Goal: Check status: Check status

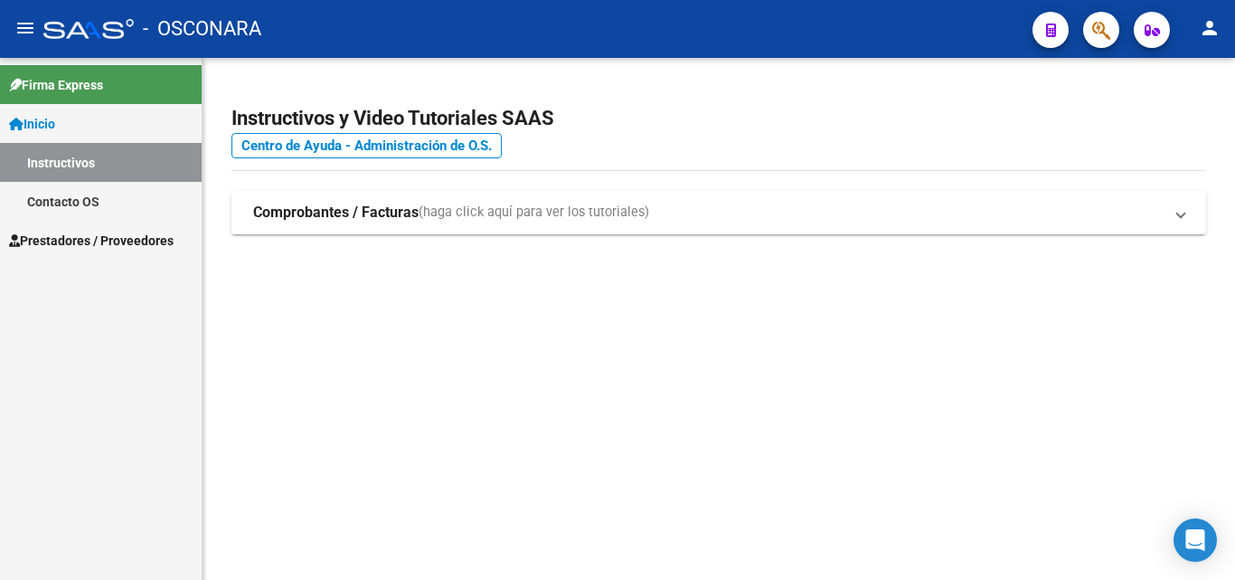
click at [61, 237] on span "Prestadores / Proveedores" at bounding box center [91, 241] width 165 height 20
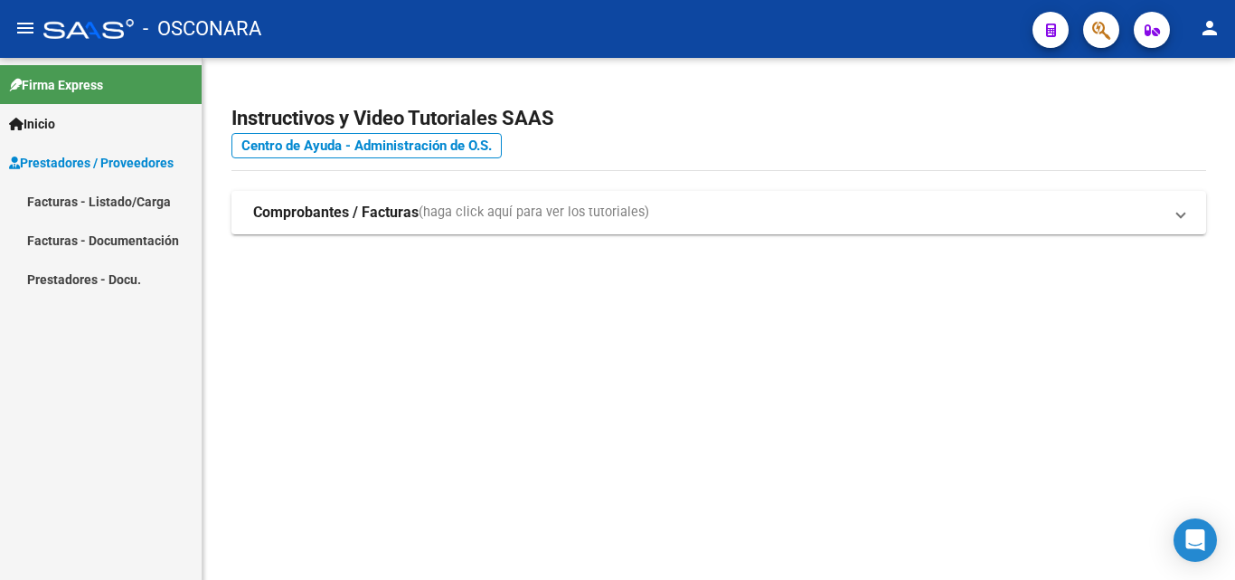
click at [38, 198] on link "Facturas - Listado/Carga" at bounding box center [101, 201] width 202 height 39
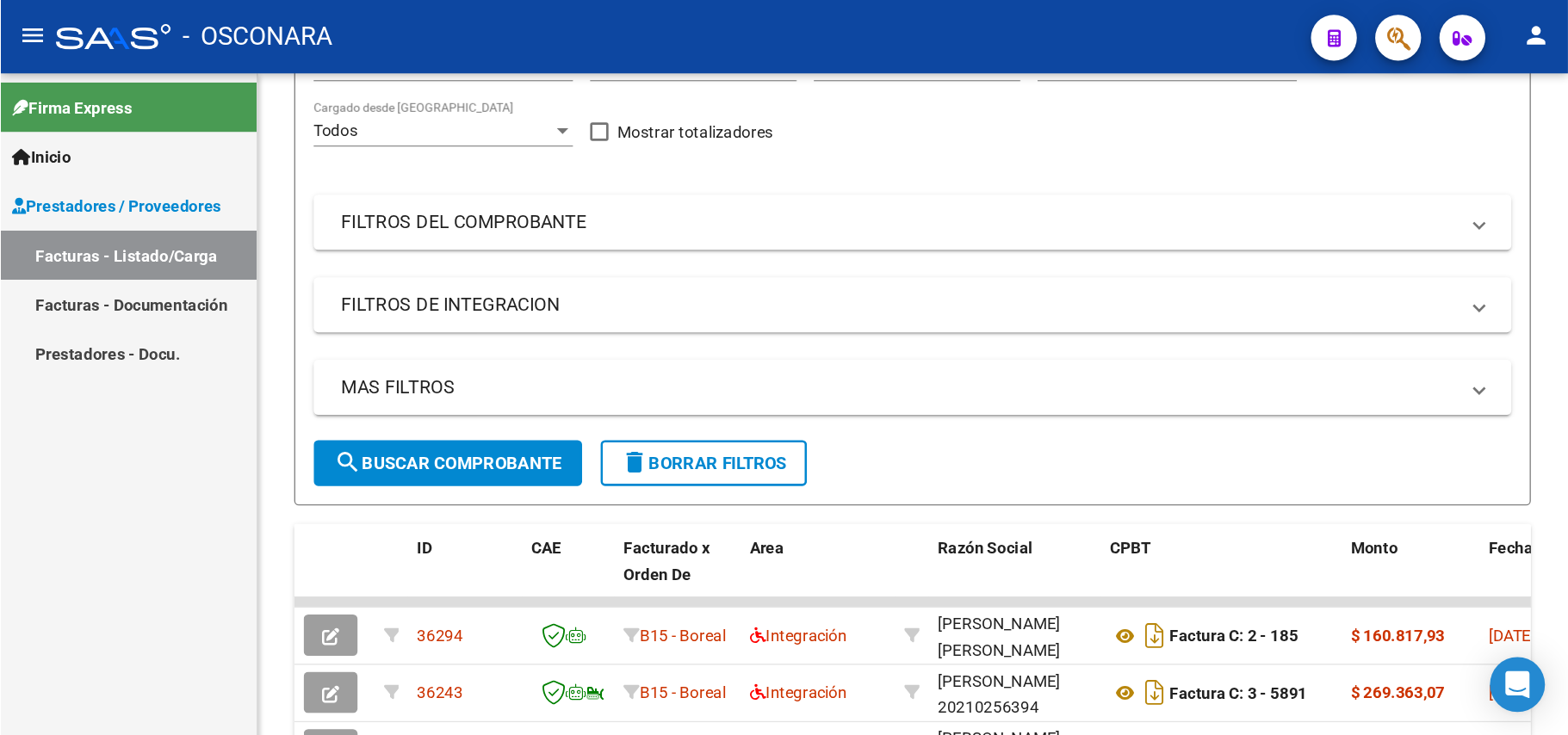
scroll to position [236, 0]
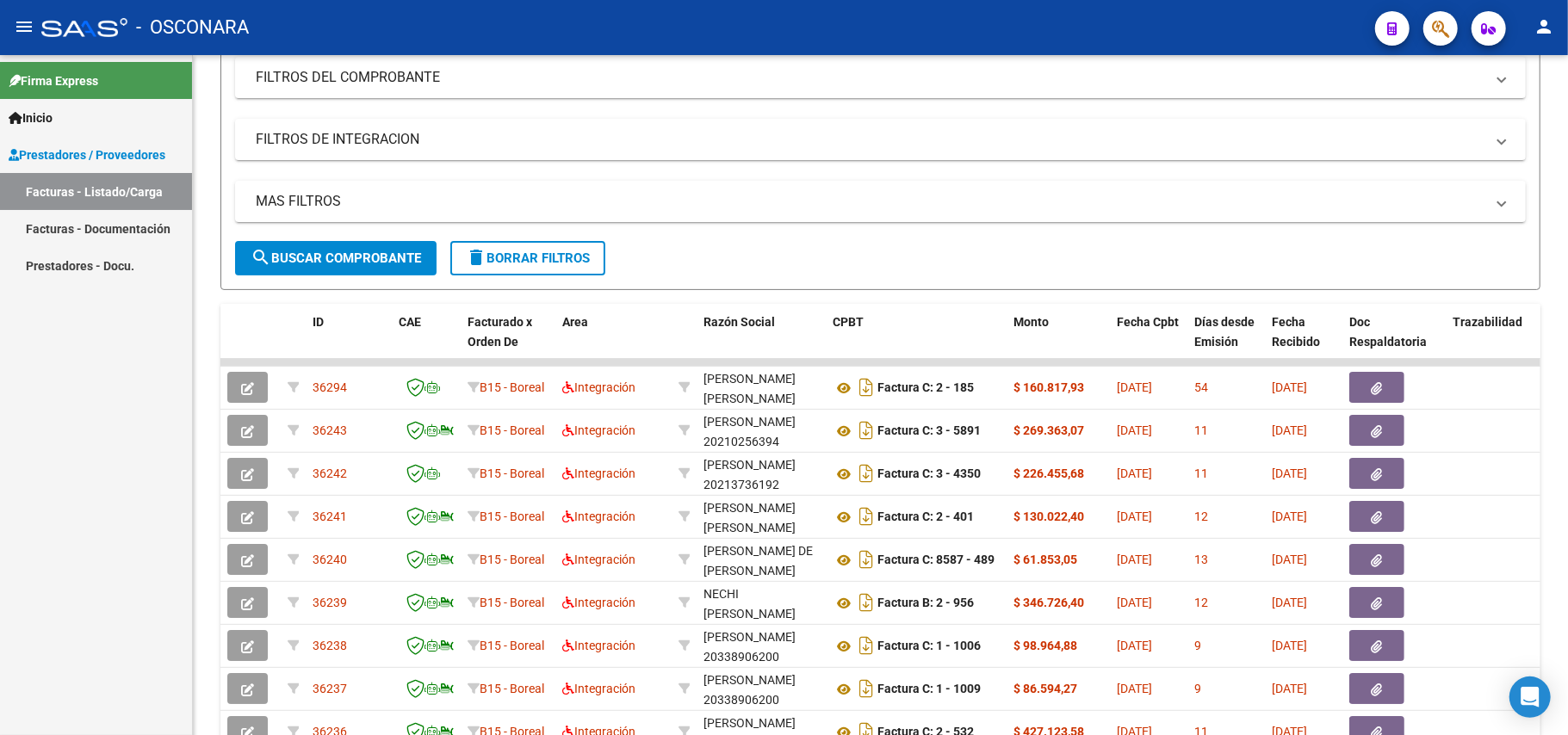
drag, startPoint x: 1157, startPoint y: 3, endPoint x: 87, endPoint y: 187, distance: 1085.7
click at [87, 187] on link "Facturas - Listado/Carga" at bounding box center [96, 191] width 192 height 37
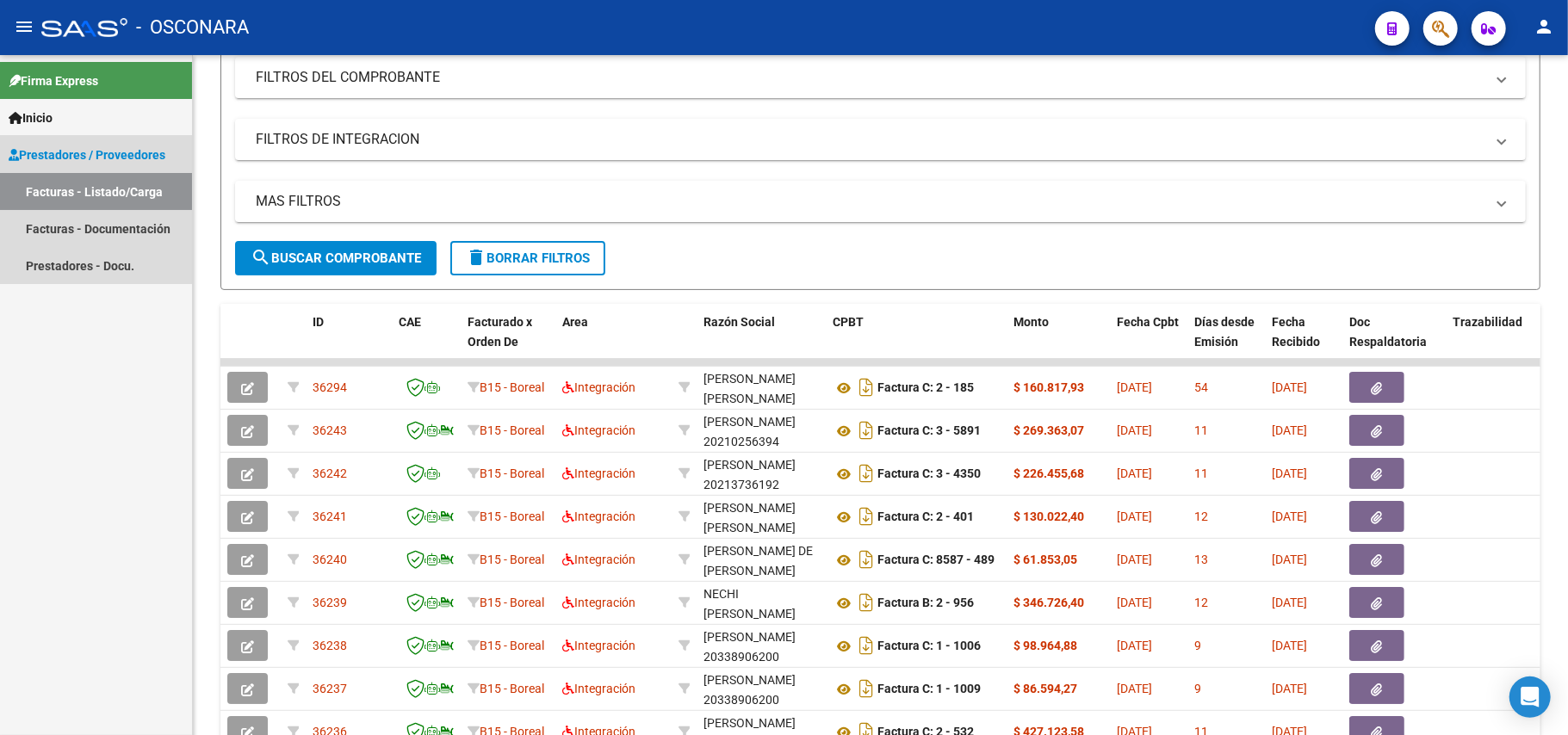
click at [85, 142] on link "Prestadores / Proveedores" at bounding box center [96, 154] width 192 height 37
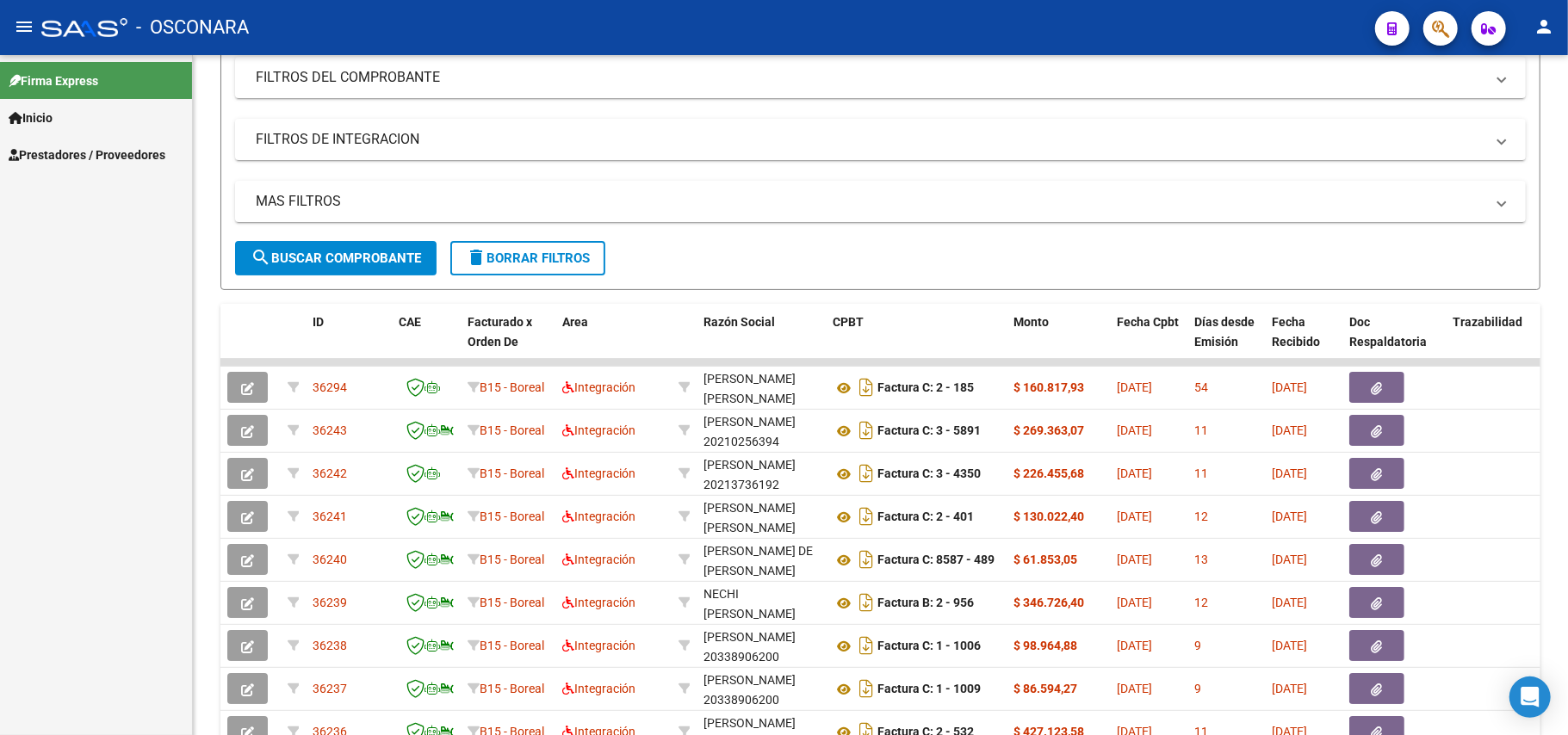
click at [52, 112] on span "Inicio" at bounding box center [30, 118] width 44 height 19
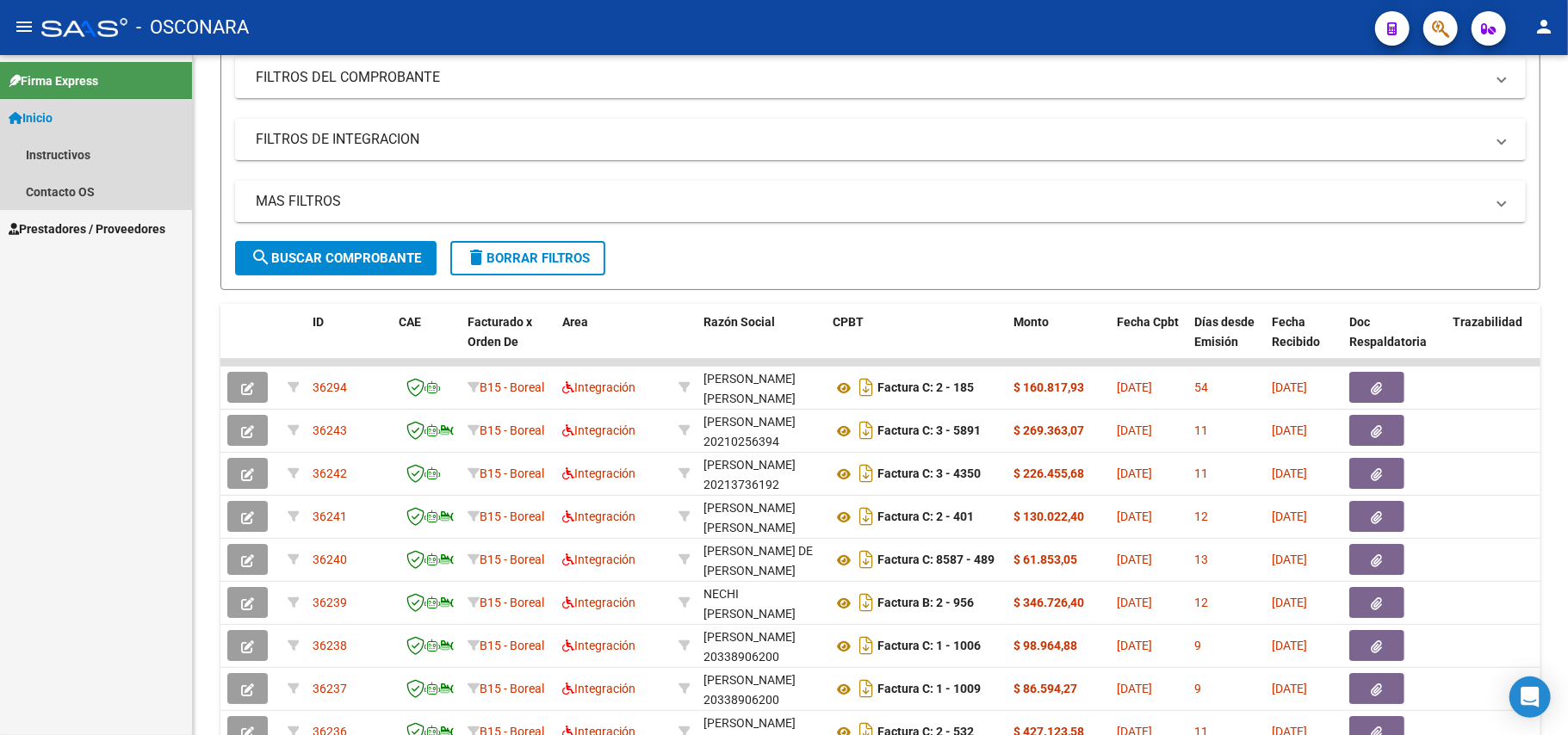
click at [77, 121] on link "Inicio" at bounding box center [96, 117] width 192 height 37
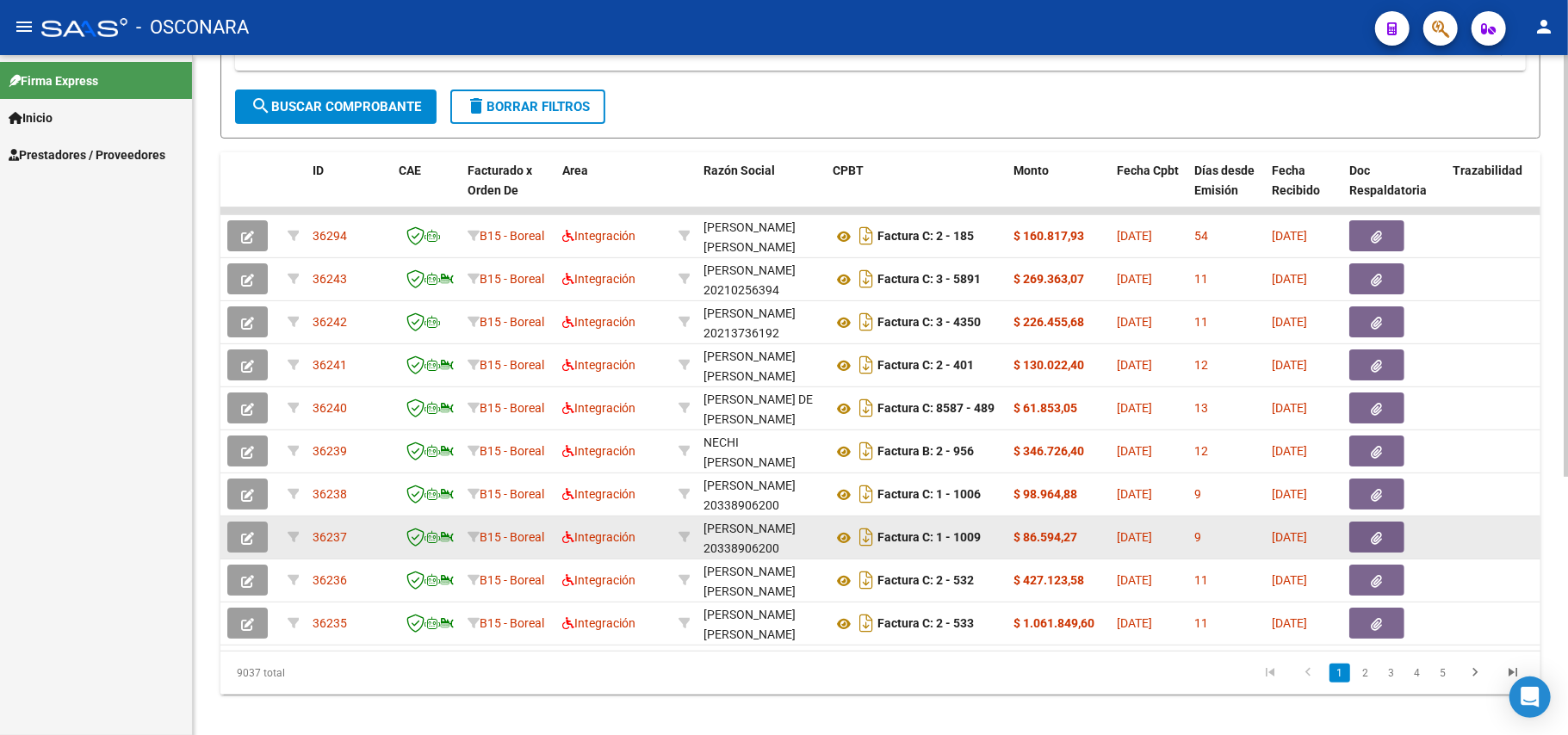
scroll to position [418, 0]
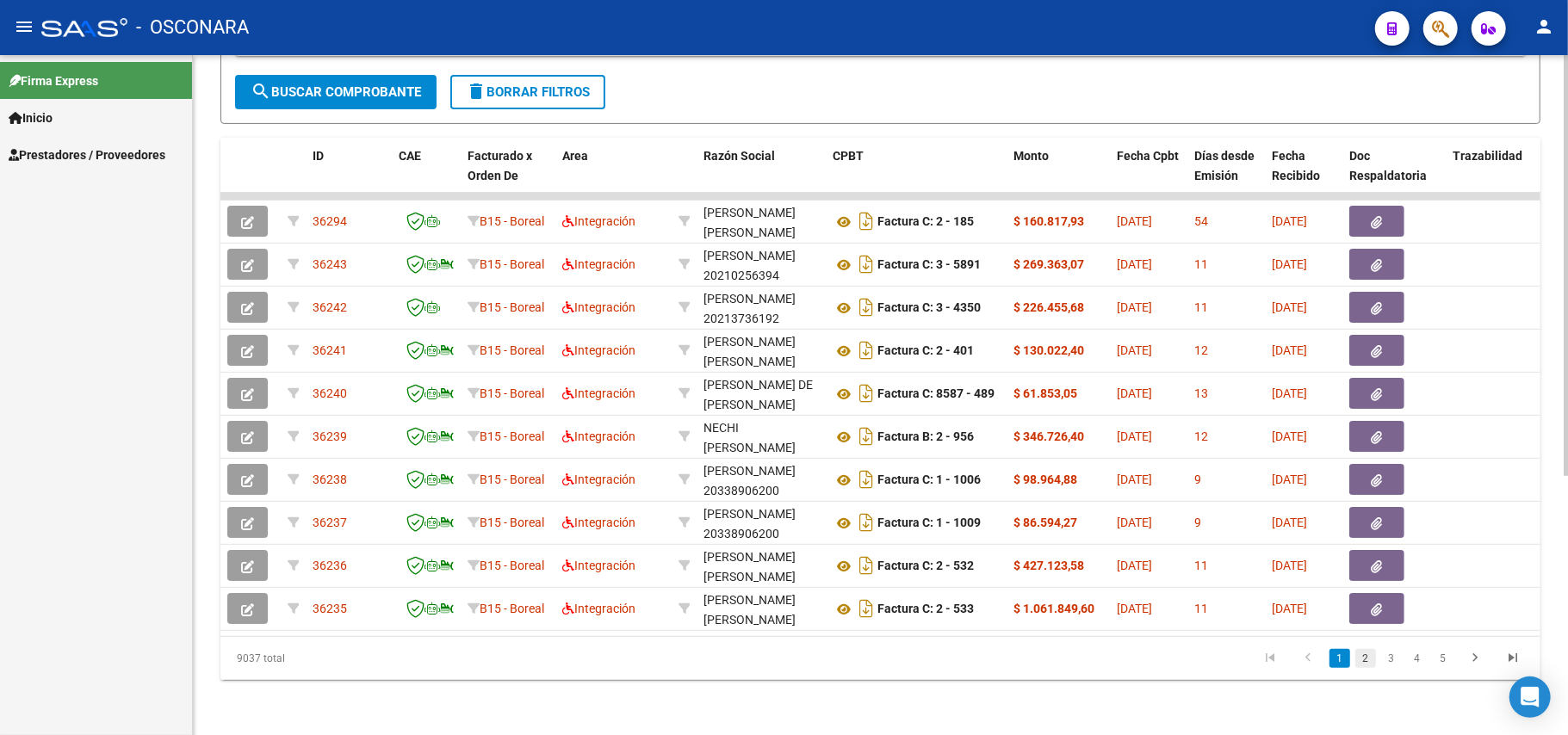
click at [1175, 551] on link "2" at bounding box center [1365, 659] width 21 height 19
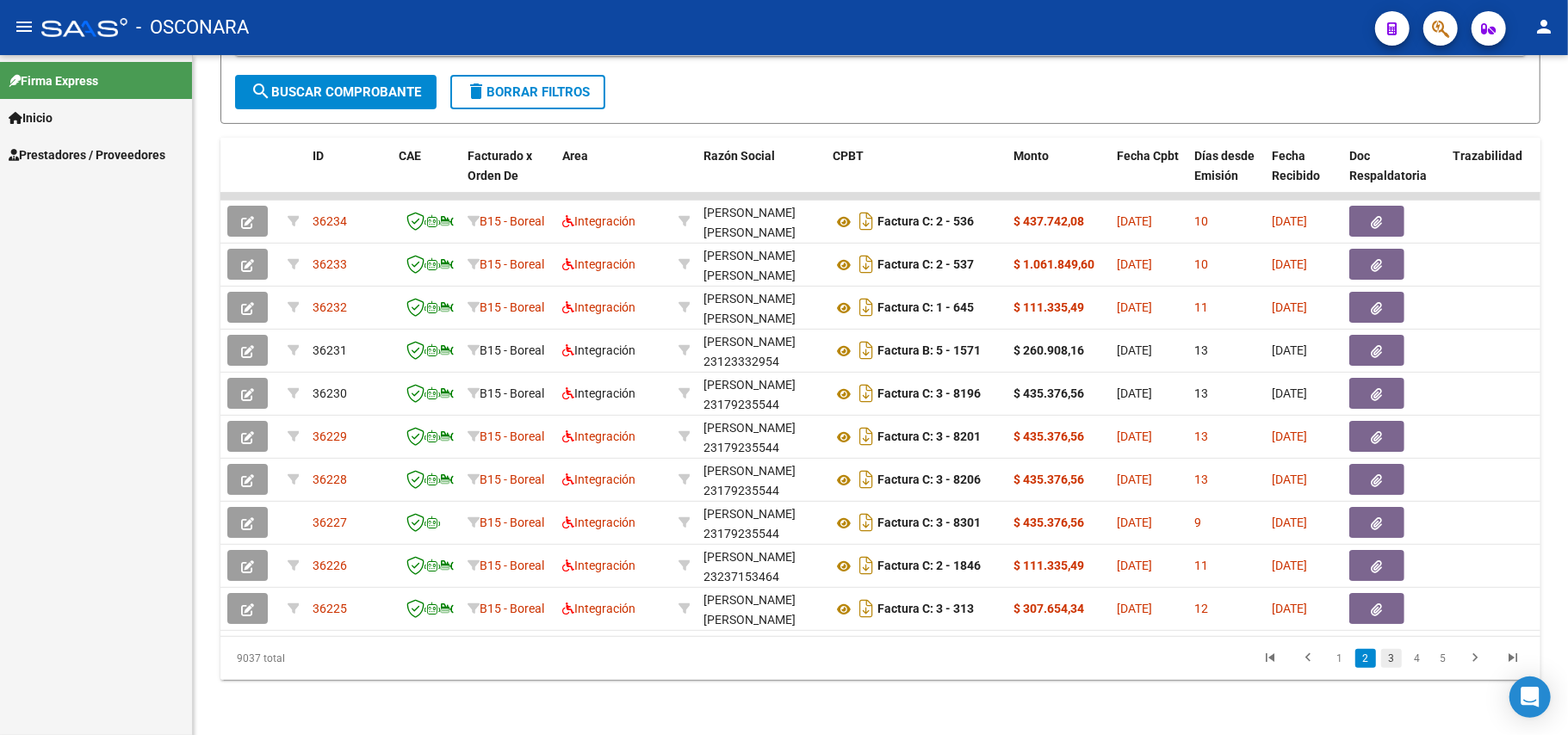
click at [1175, 551] on link "3" at bounding box center [1391, 659] width 21 height 19
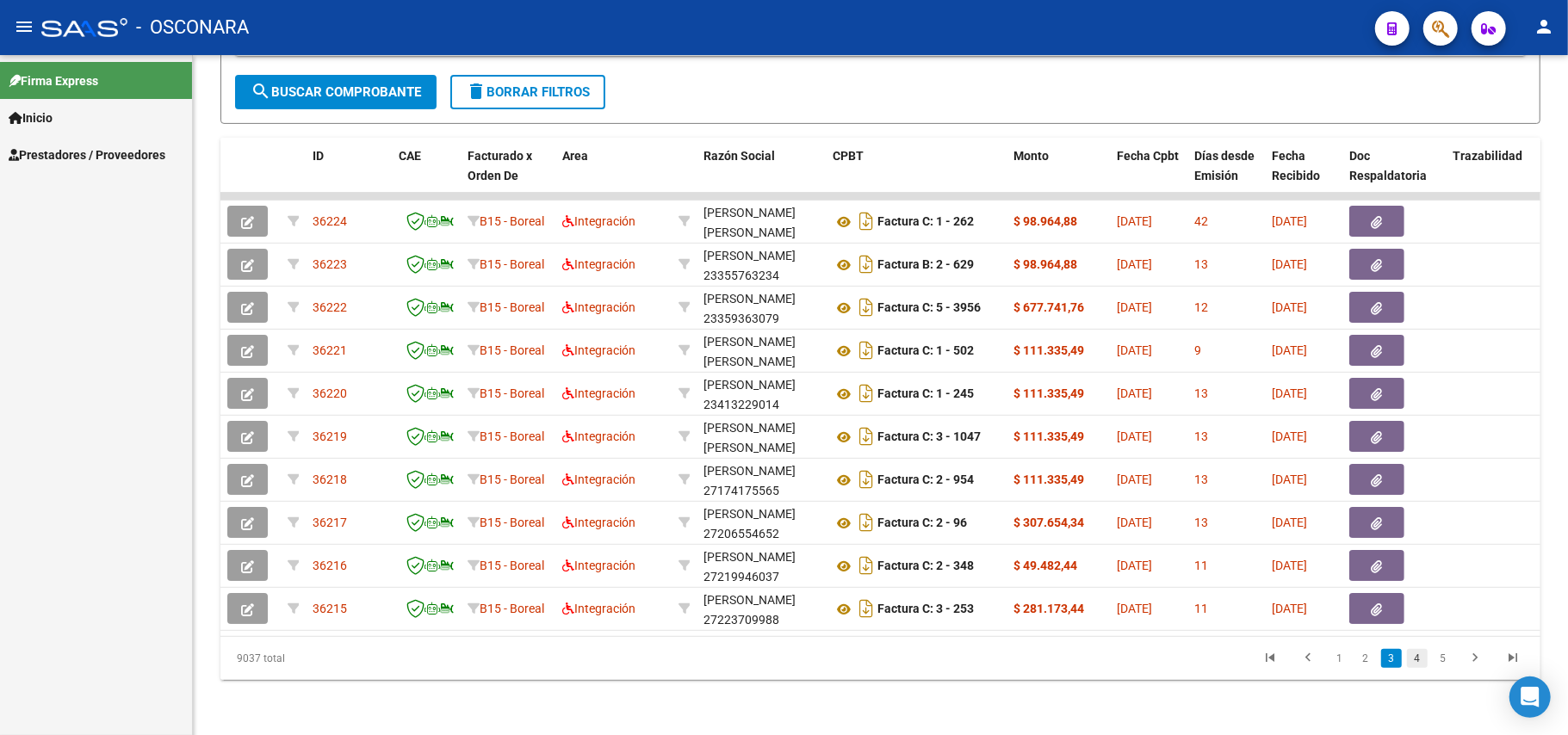
click at [1175, 551] on link "4" at bounding box center [1418, 659] width 21 height 19
click at [1175, 551] on link "5" at bounding box center [1418, 659] width 21 height 19
click at [1175, 551] on link "7" at bounding box center [1443, 659] width 21 height 19
click at [1175, 551] on link "9" at bounding box center [1443, 659] width 21 height 19
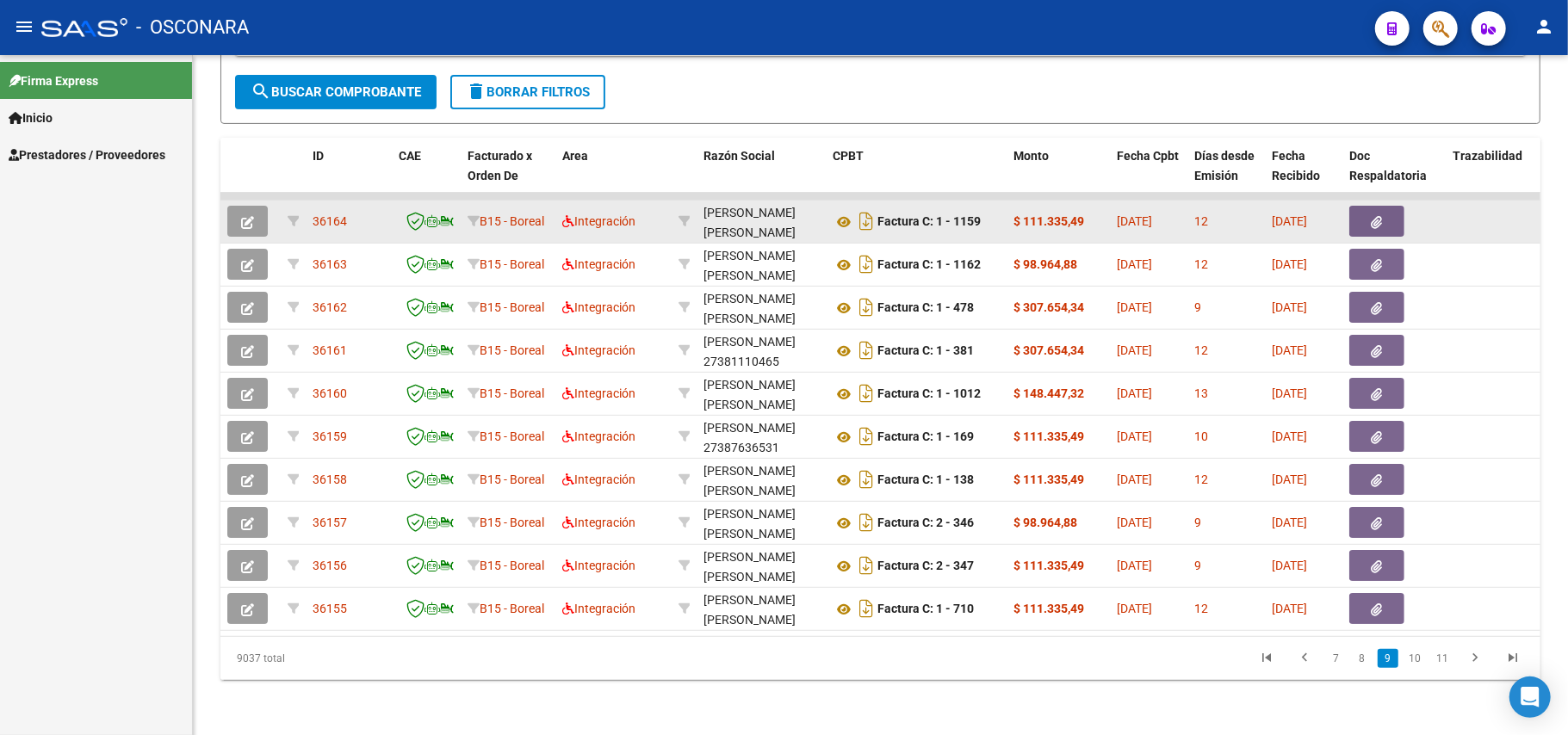
scroll to position [0, 0]
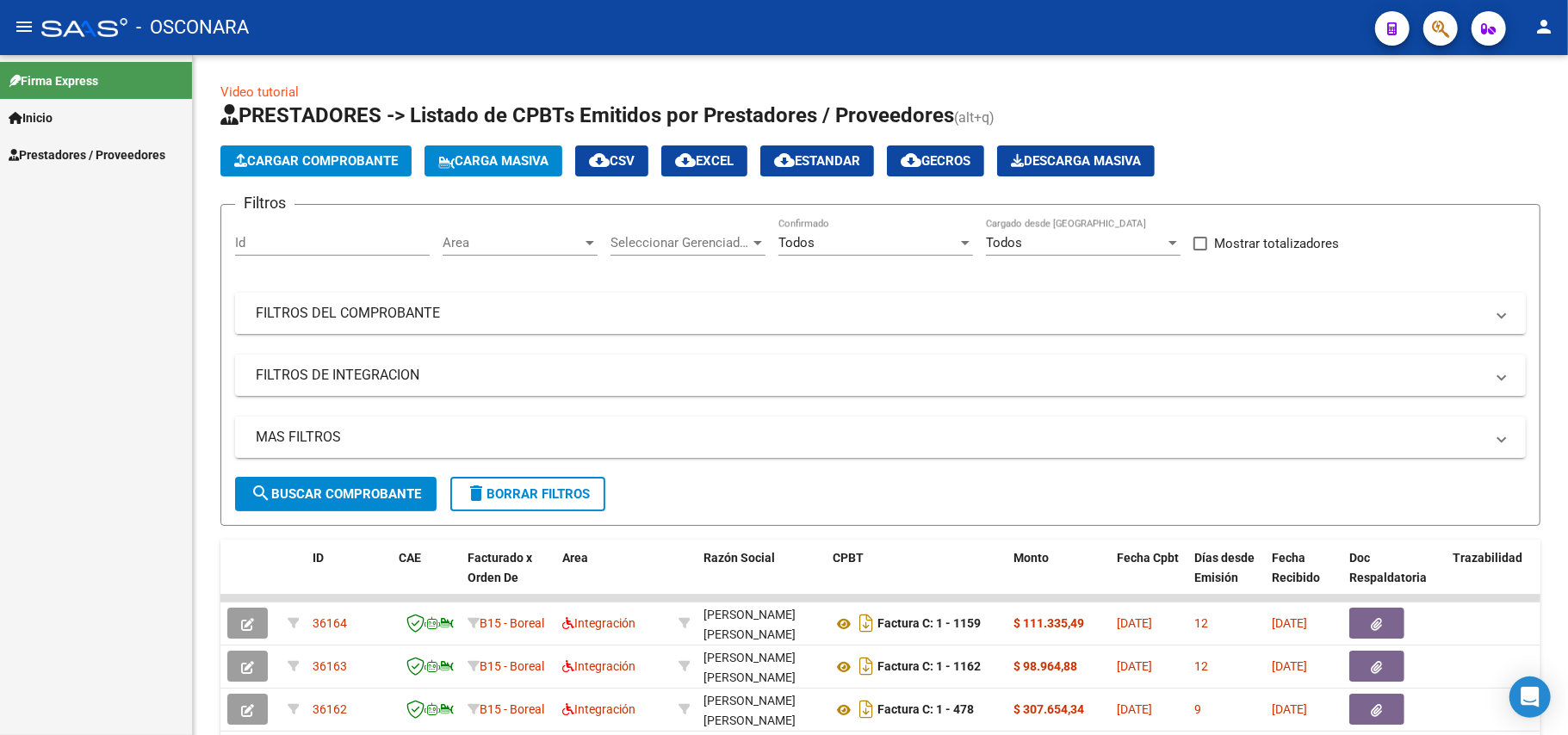
click at [337, 321] on mat-panel-title "FILTROS DEL COMPROBANTE" at bounding box center [870, 313] width 1228 height 19
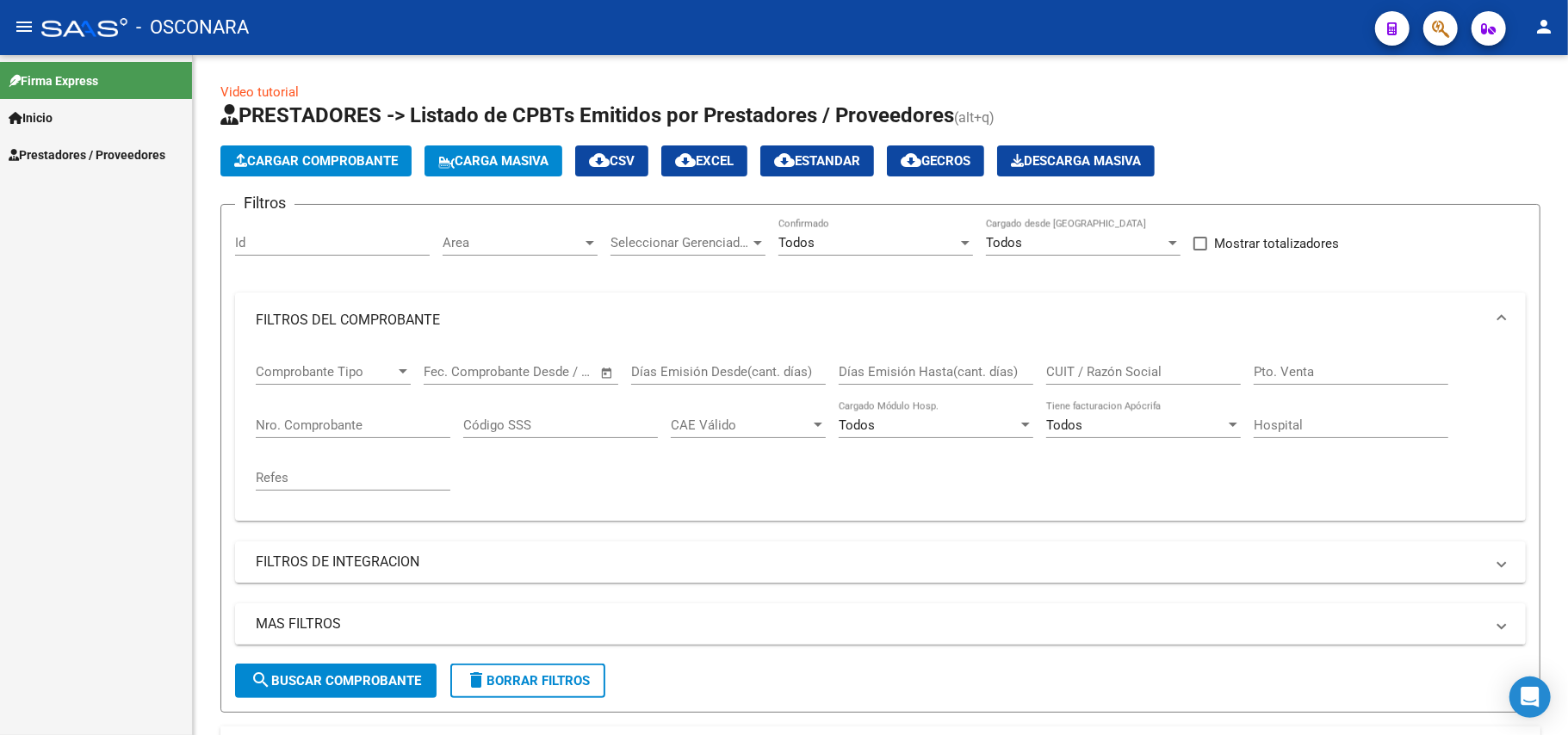
click at [320, 409] on div "Nro. Comprobante" at bounding box center [353, 419] width 194 height 37
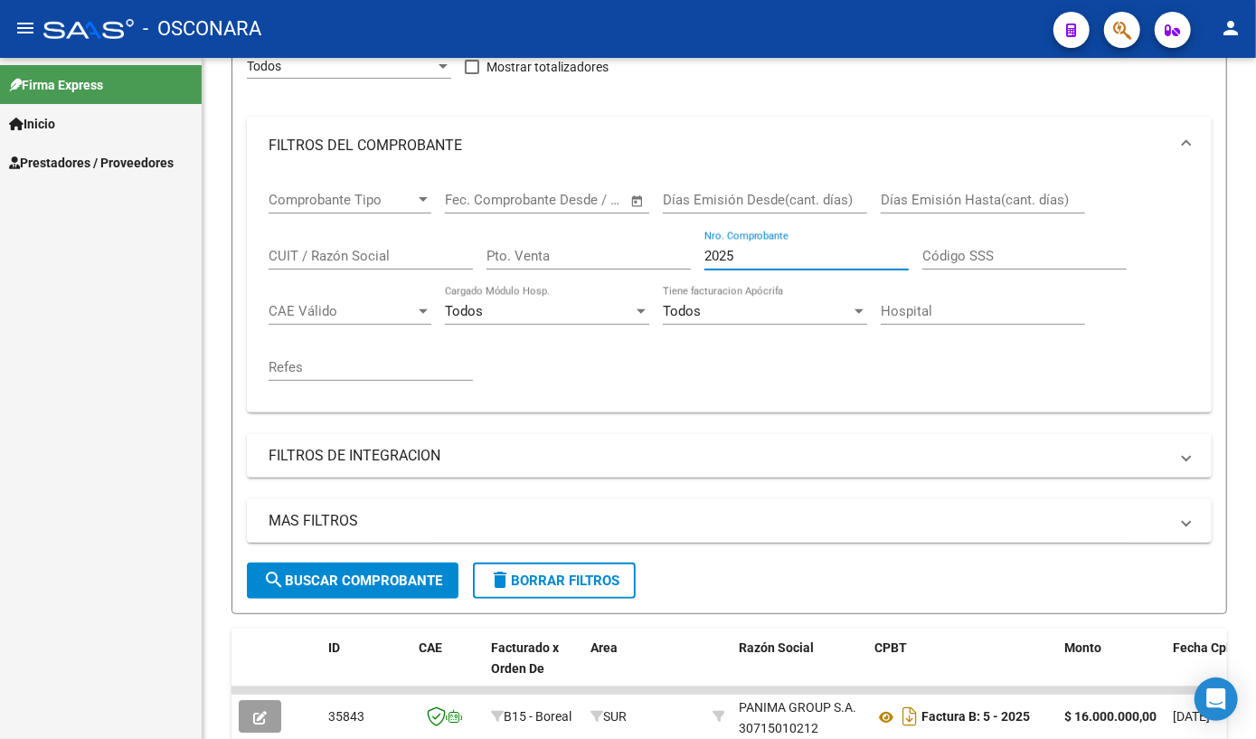
scroll to position [241, 0]
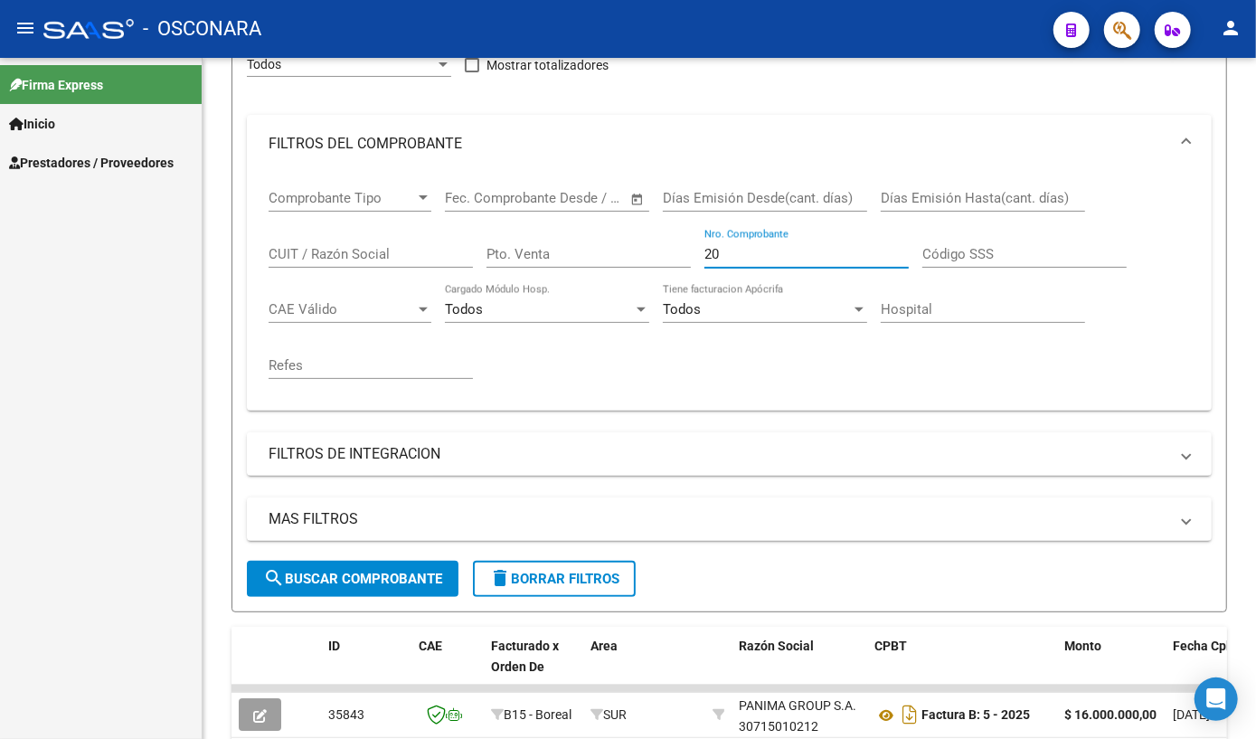
type input "2"
click at [803, 262] on input "48467" at bounding box center [806, 254] width 204 height 16
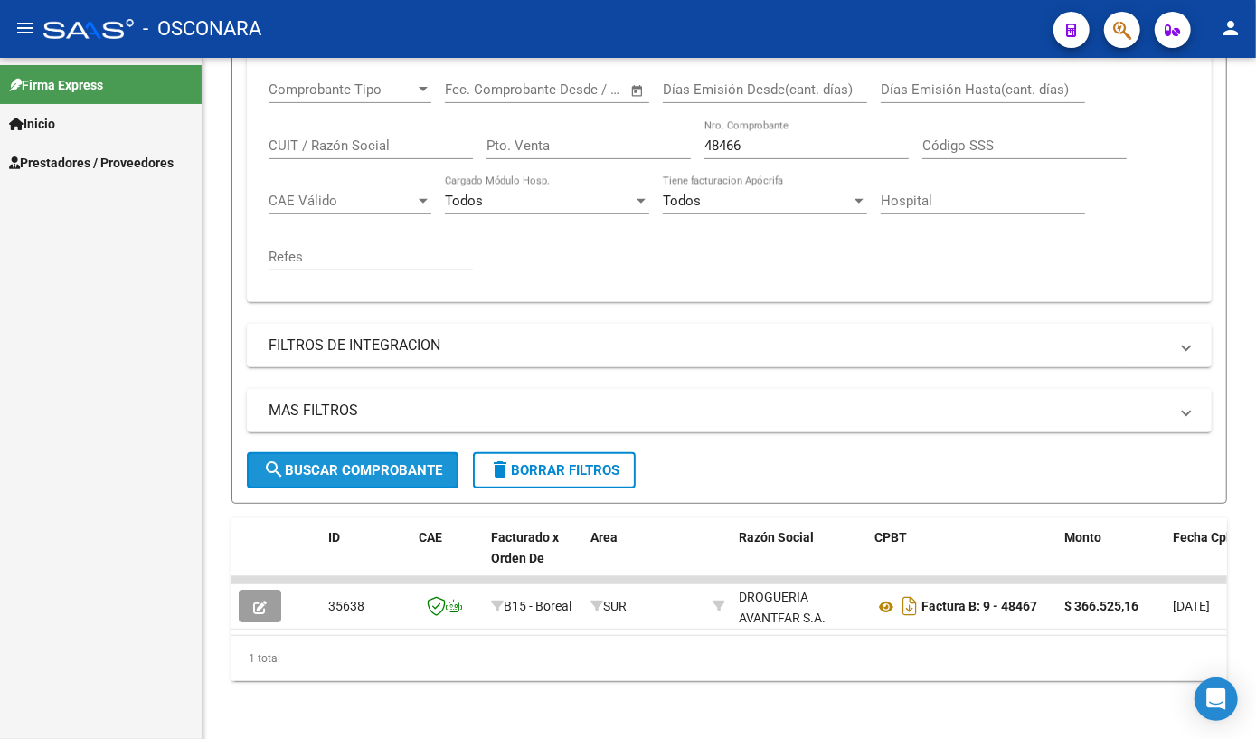
click at [356, 462] on span "search Buscar Comprobante" at bounding box center [352, 470] width 179 height 16
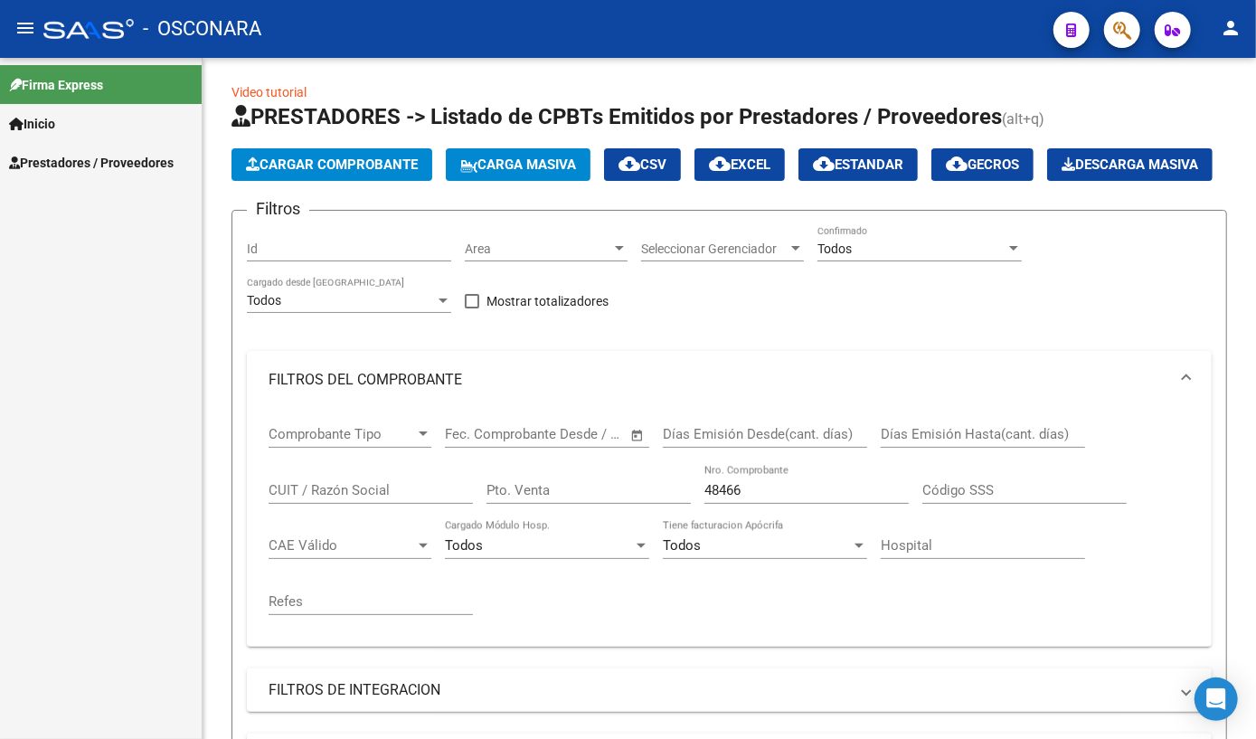
scroll to position [0, 0]
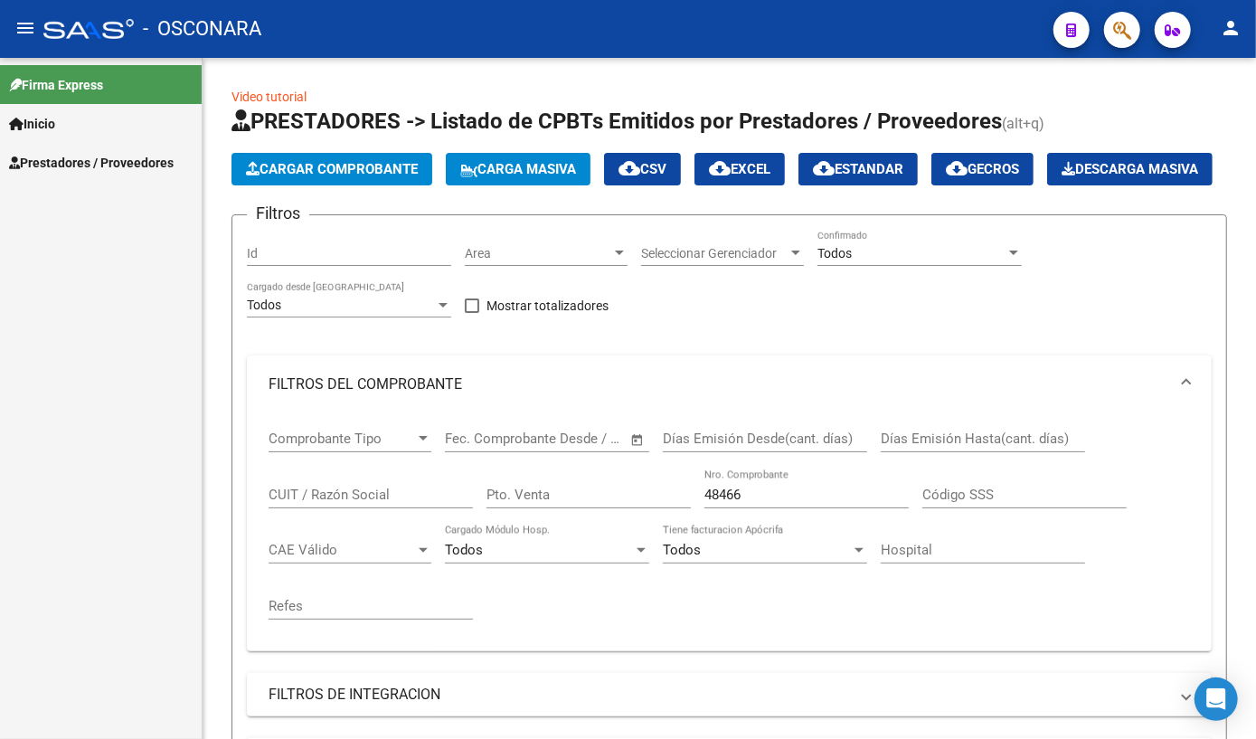
click at [73, 150] on link "Prestadores / Proveedores" at bounding box center [101, 162] width 202 height 39
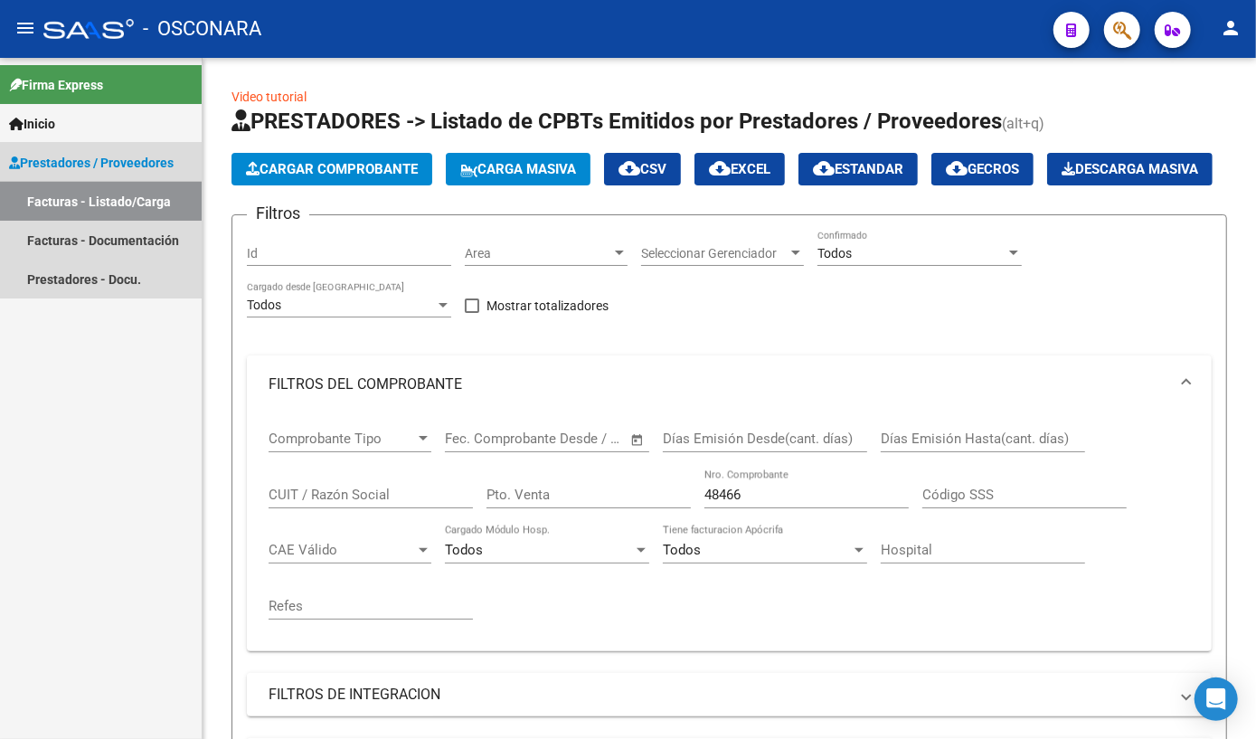
click at [65, 193] on link "Facturas - Listado/Carga" at bounding box center [101, 201] width 202 height 39
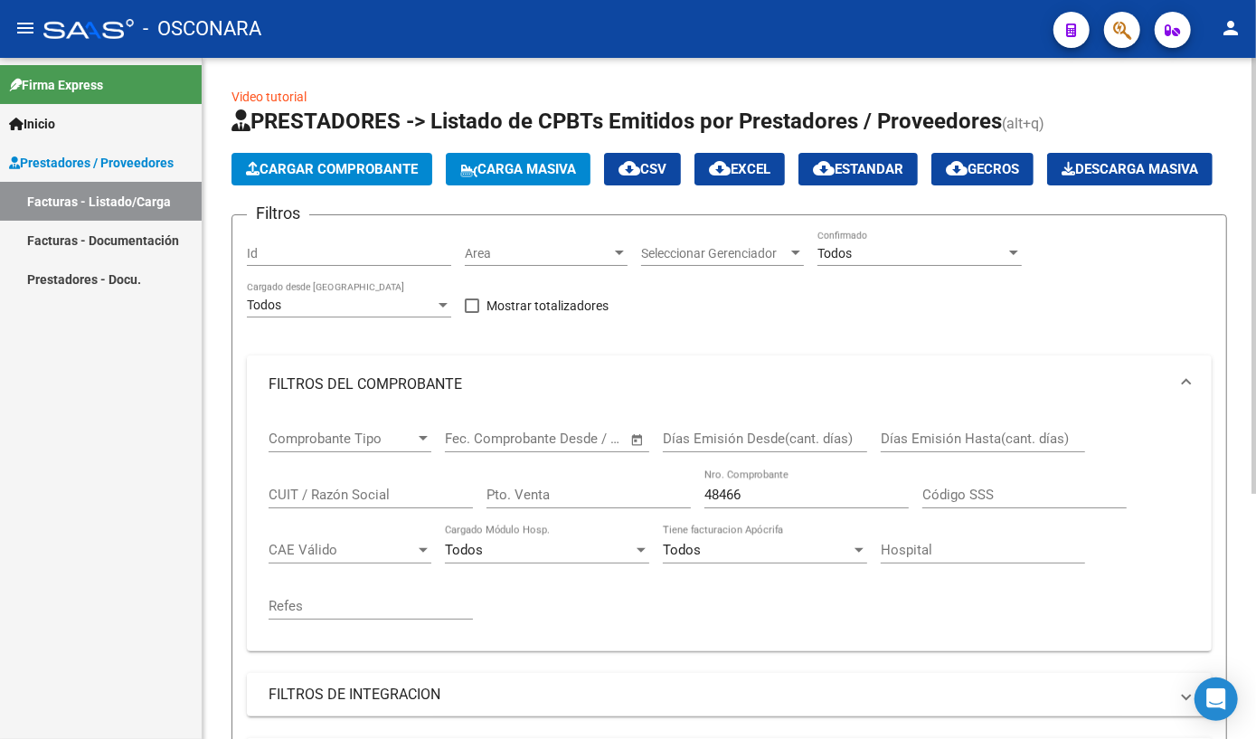
click at [745, 503] on input "48466" at bounding box center [806, 494] width 204 height 16
type input "4"
click at [760, 503] on input "Nro. Comprobante" at bounding box center [806, 494] width 204 height 16
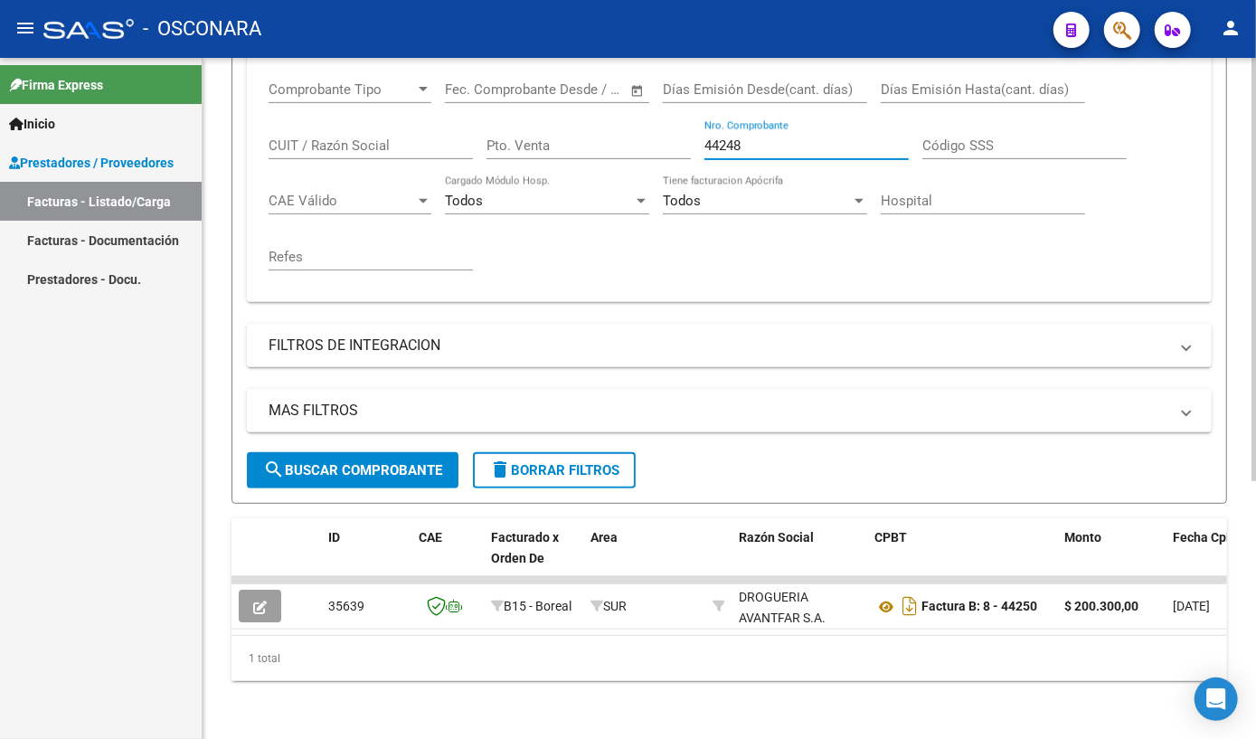
scroll to position [294, 0]
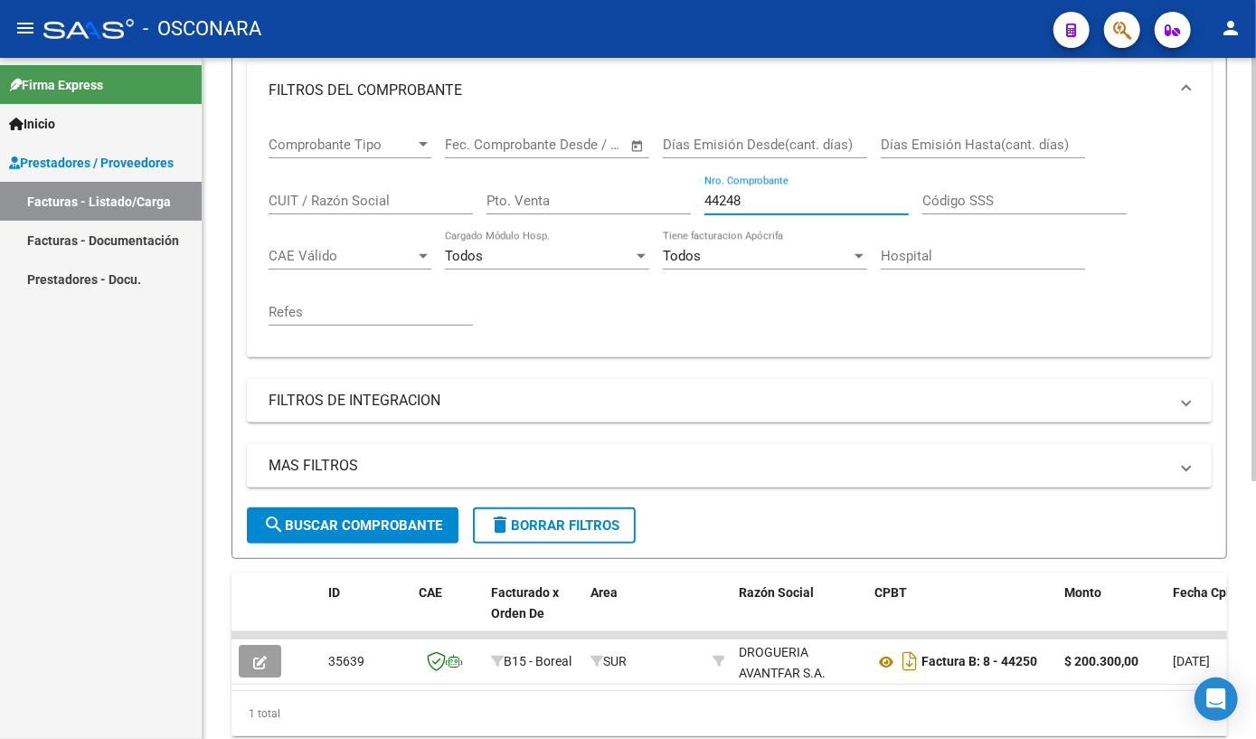
drag, startPoint x: 760, startPoint y: 247, endPoint x: 640, endPoint y: 255, distance: 119.6
click at [640, 255] on div "Comprobante Tipo Comprobante Tipo Fecha inicio – Fecha fin Fec. Comprobante Des…" at bounding box center [729, 230] width 921 height 223
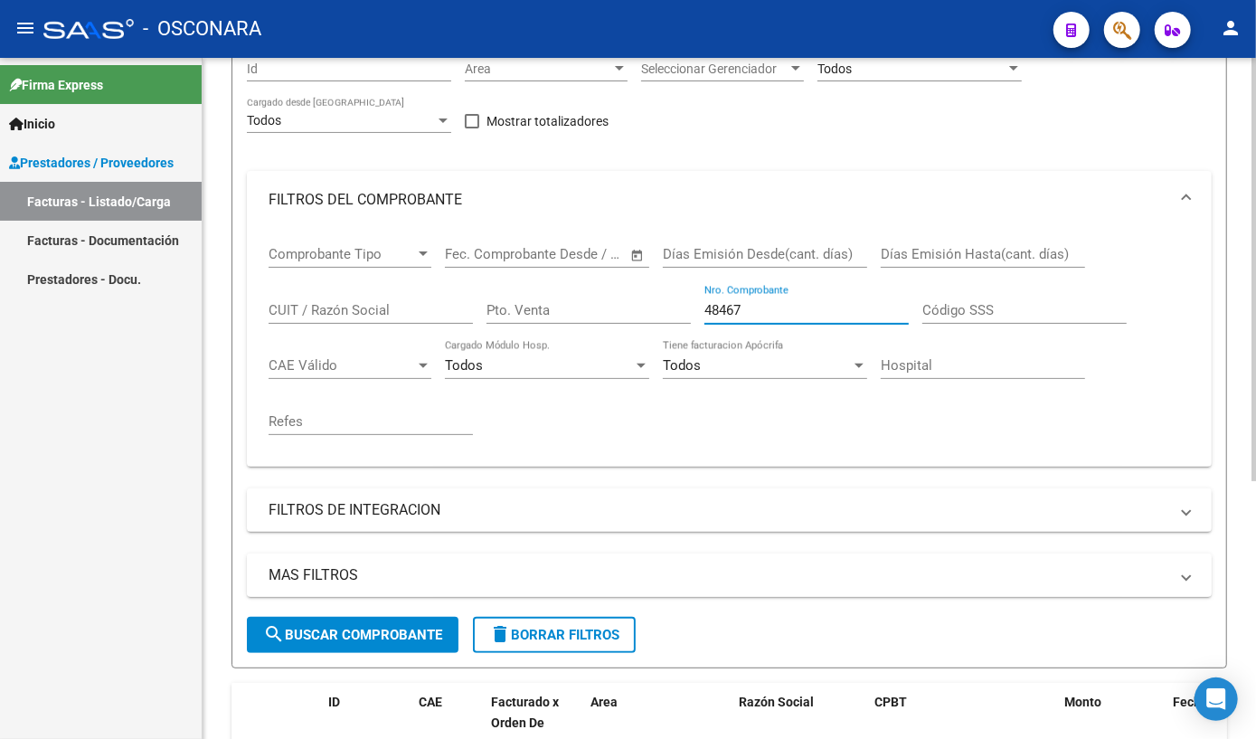
scroll to position [174, 0]
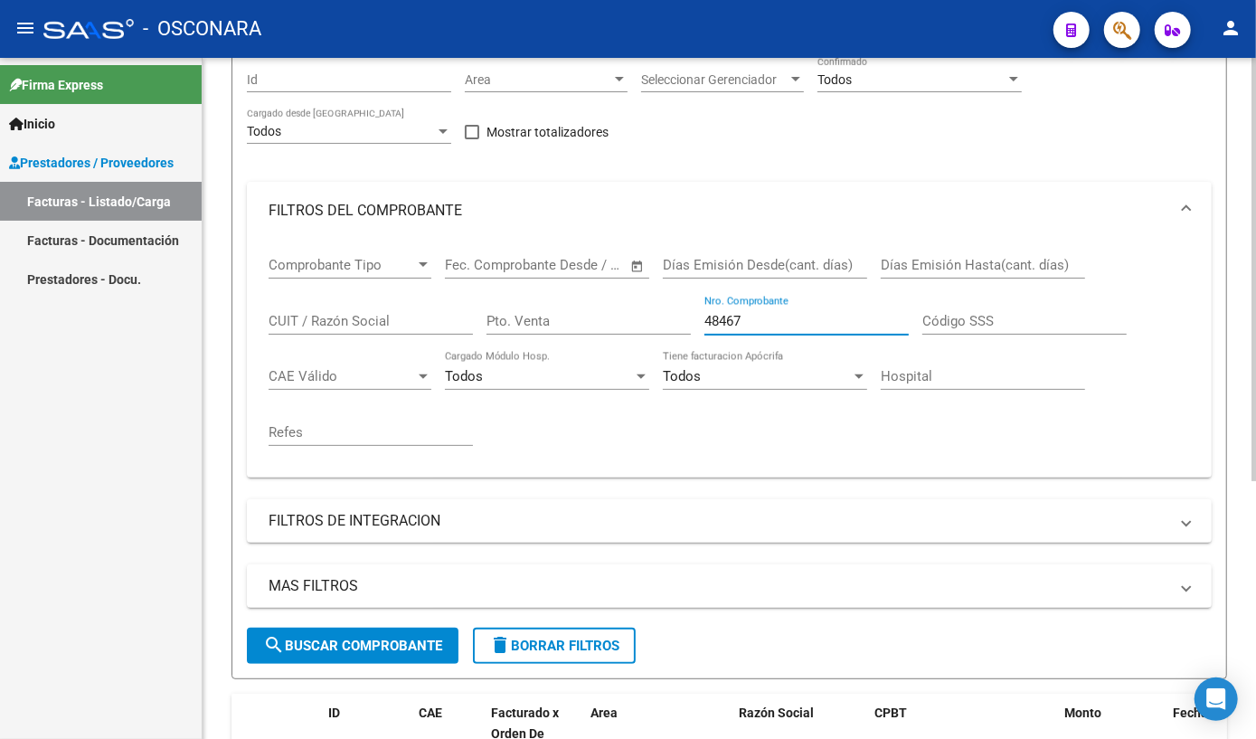
drag, startPoint x: 772, startPoint y: 366, endPoint x: 652, endPoint y: 365, distance: 120.3
click at [652, 365] on div "Comprobante Tipo Comprobante Tipo Fecha inicio – Fecha fin Fec. Comprobante Des…" at bounding box center [729, 351] width 921 height 223
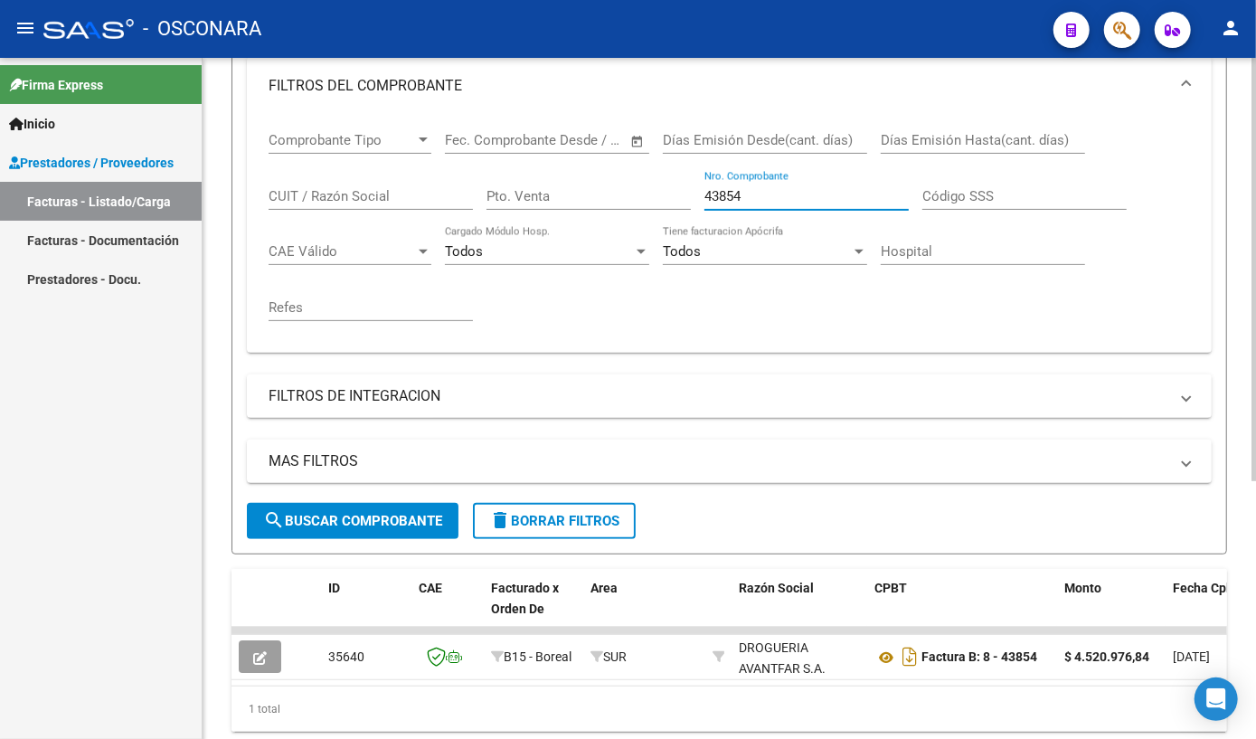
scroll to position [294, 0]
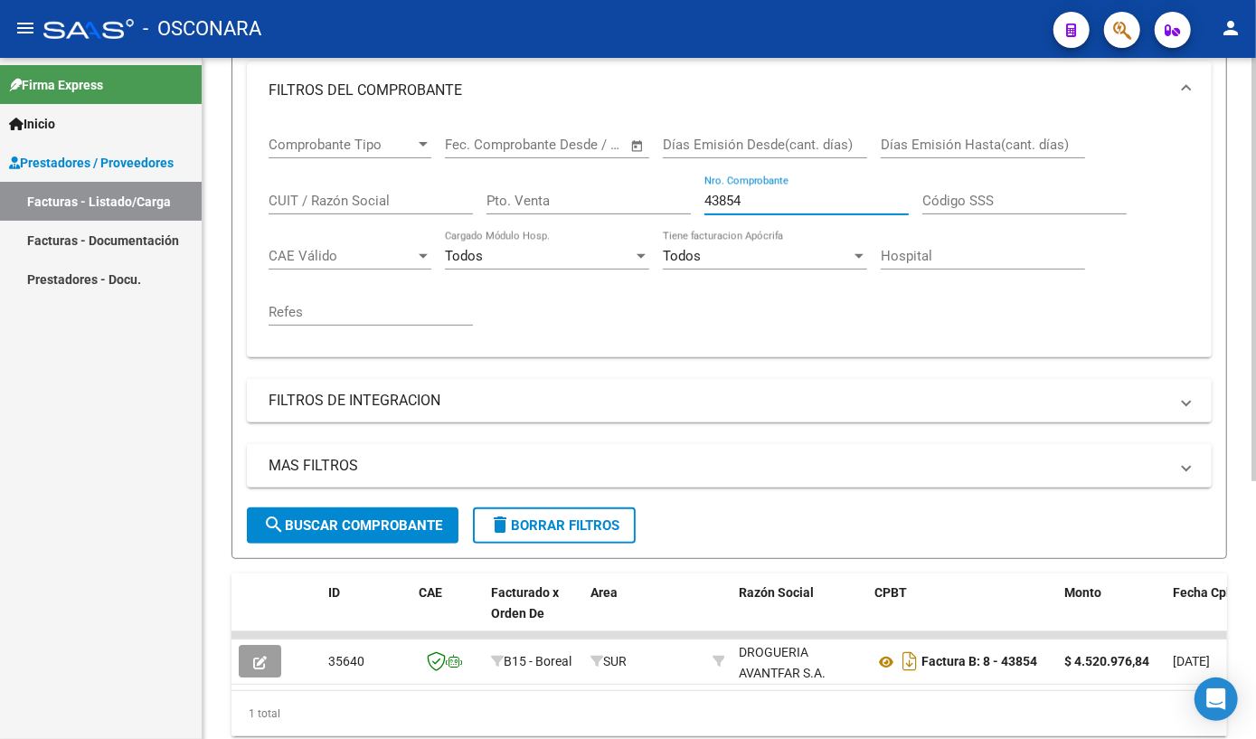
drag, startPoint x: 758, startPoint y: 243, endPoint x: 609, endPoint y: 243, distance: 148.3
click at [611, 243] on div "Comprobante Tipo Comprobante Tipo Fecha inicio – Fecha fin Fec. Comprobante Des…" at bounding box center [729, 230] width 921 height 223
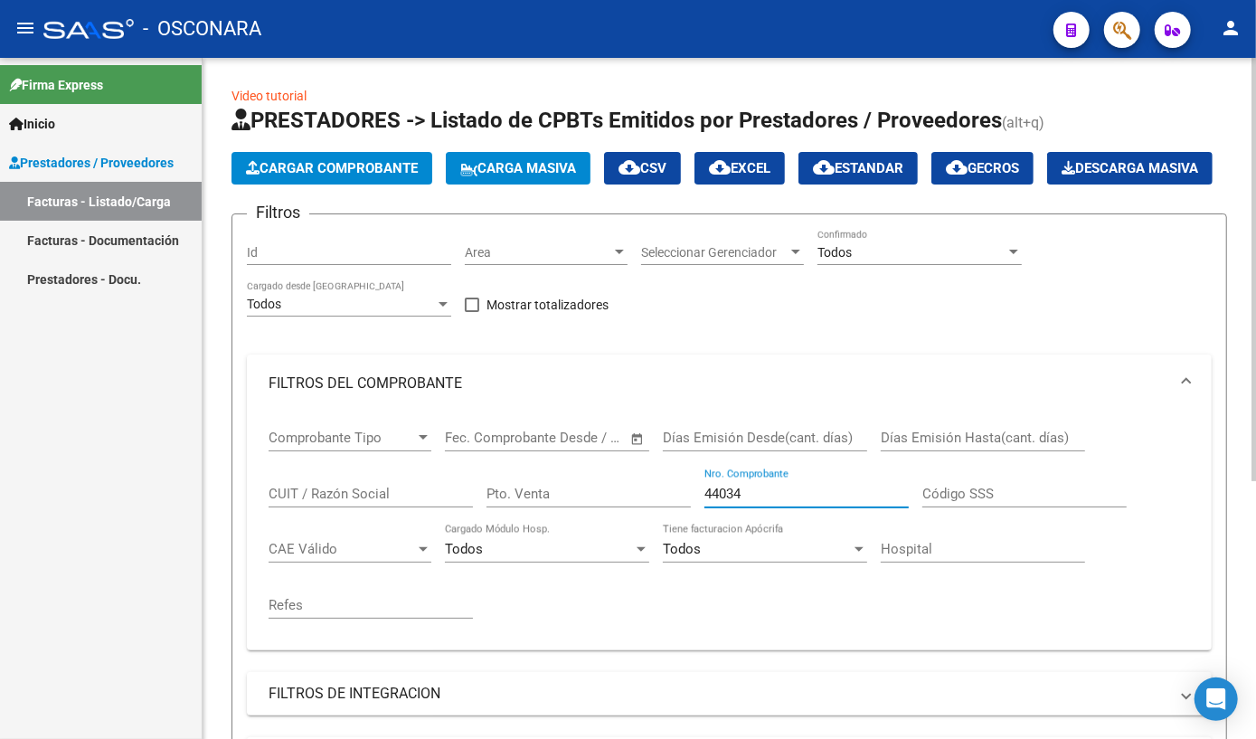
scroll to position [0, 0]
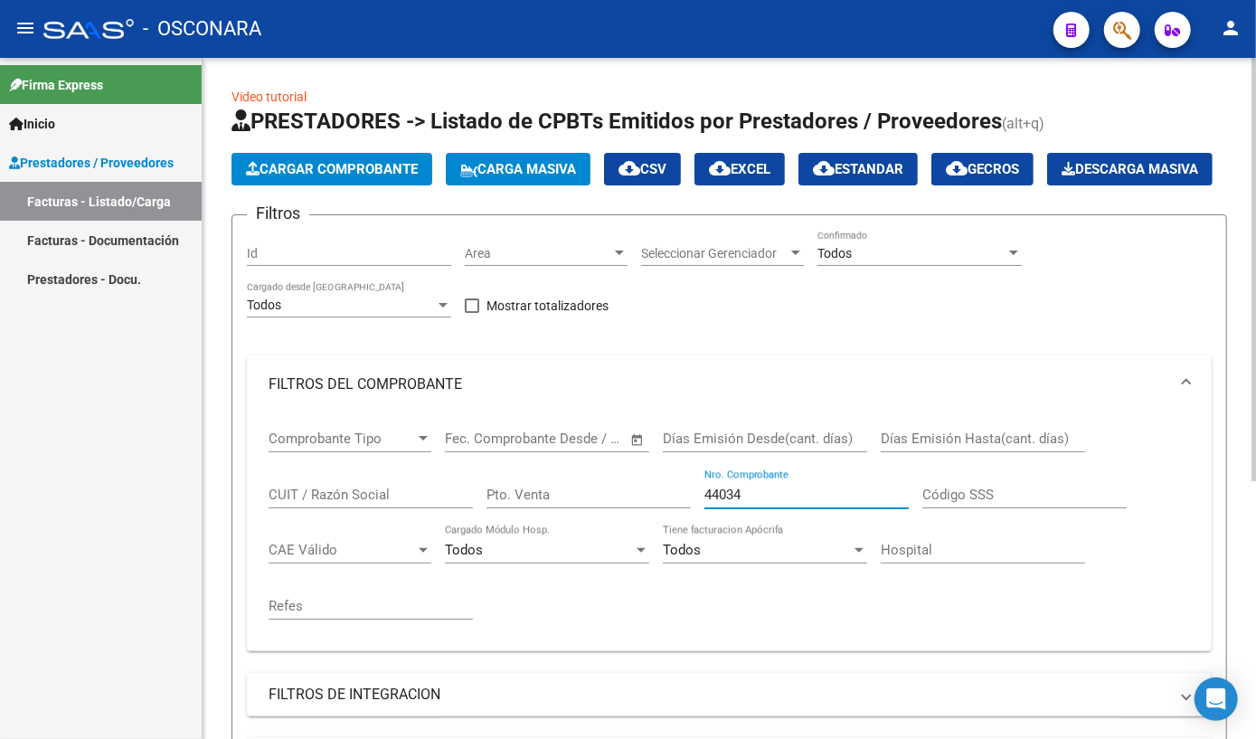
click at [792, 503] on input "44034" at bounding box center [806, 494] width 204 height 16
type input "4"
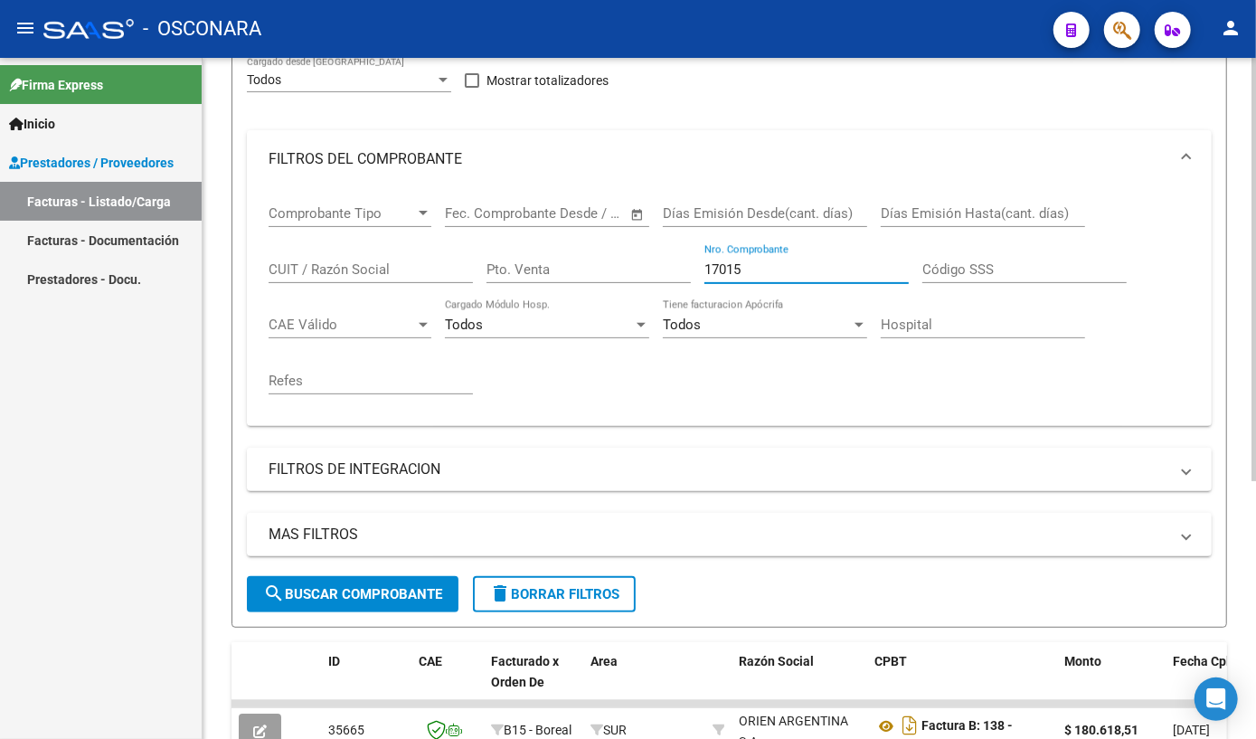
scroll to position [174, 0]
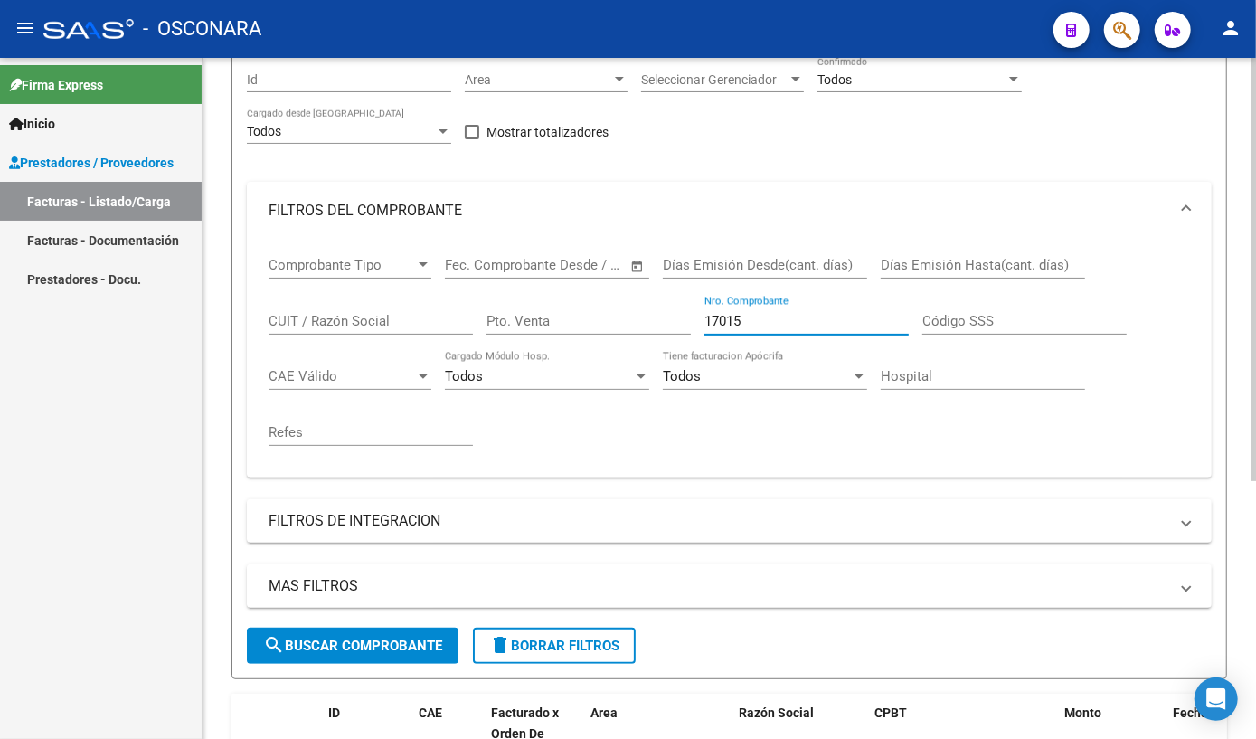
click at [812, 329] on input "17015" at bounding box center [806, 321] width 204 height 16
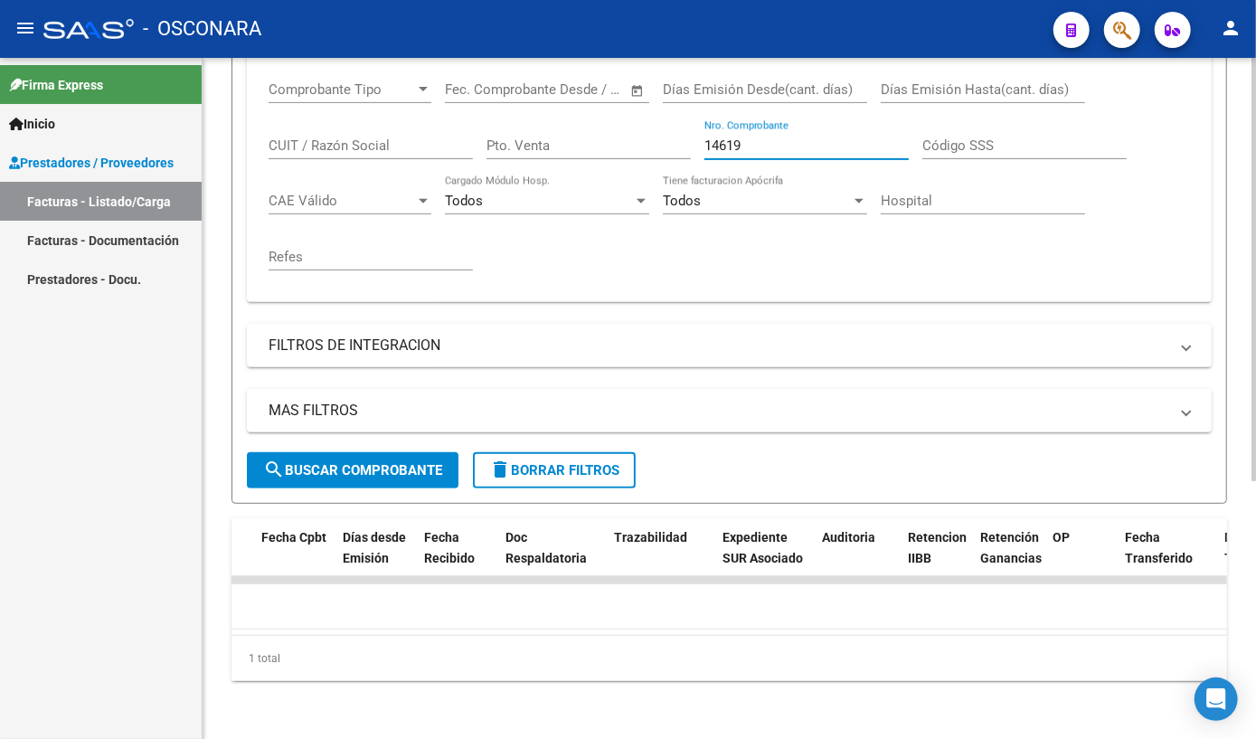
scroll to position [0, 0]
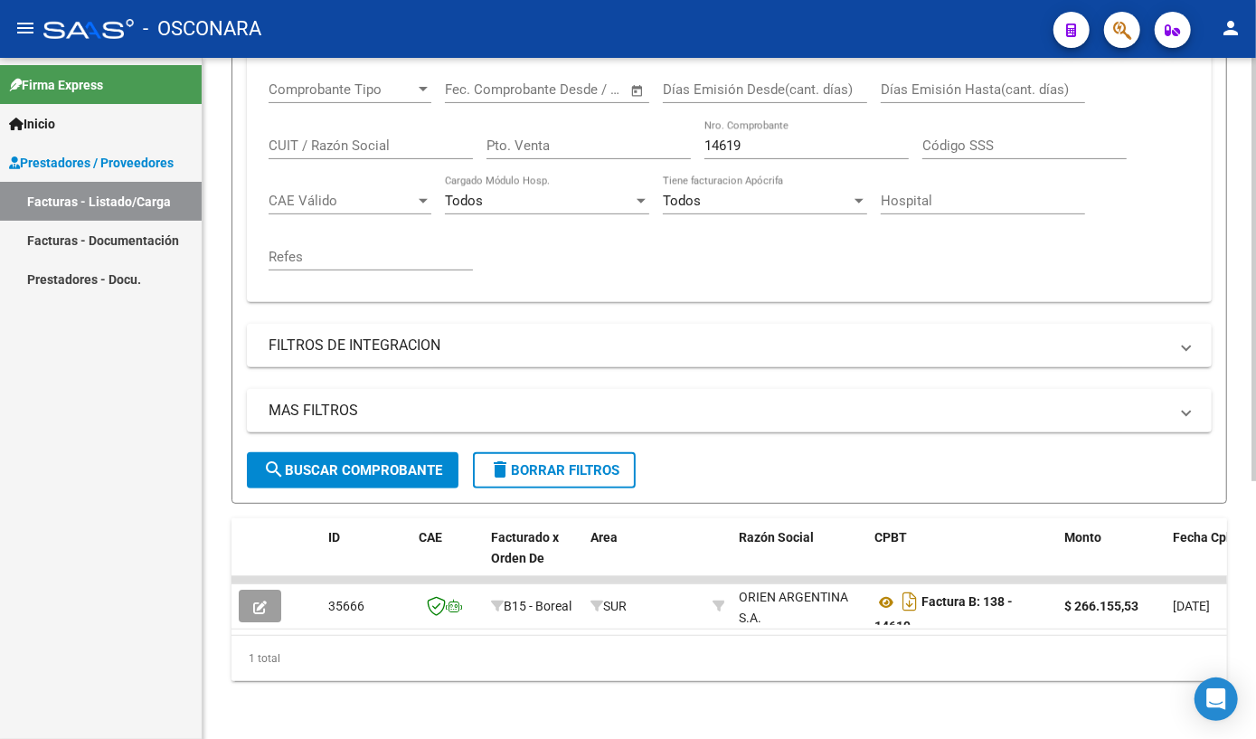
click at [763, 120] on div "14619 Nro. Comprobante" at bounding box center [806, 139] width 204 height 39
click at [793, 137] on input "17021" at bounding box center [806, 145] width 204 height 16
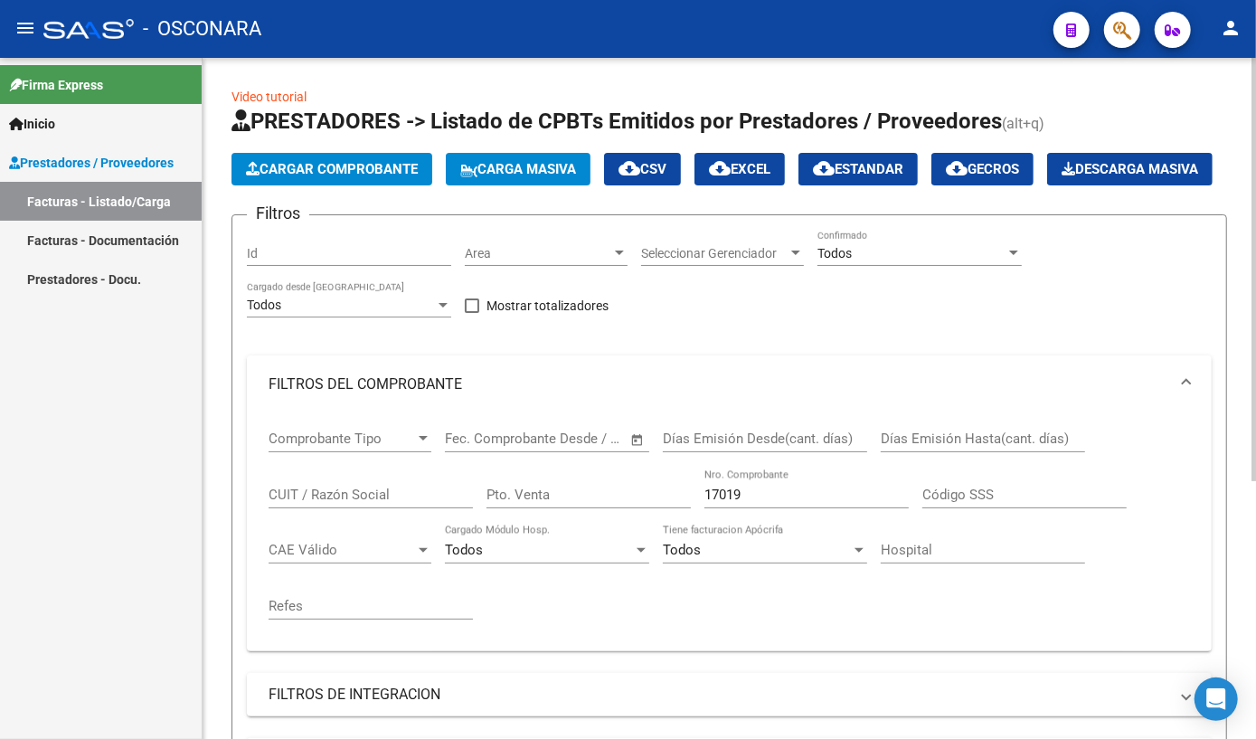
click at [782, 508] on div "17019 Nro. Comprobante" at bounding box center [806, 488] width 204 height 39
click at [782, 503] on input "17019" at bounding box center [806, 494] width 204 height 16
click at [774, 503] on input "17018" at bounding box center [806, 494] width 204 height 16
type input "1"
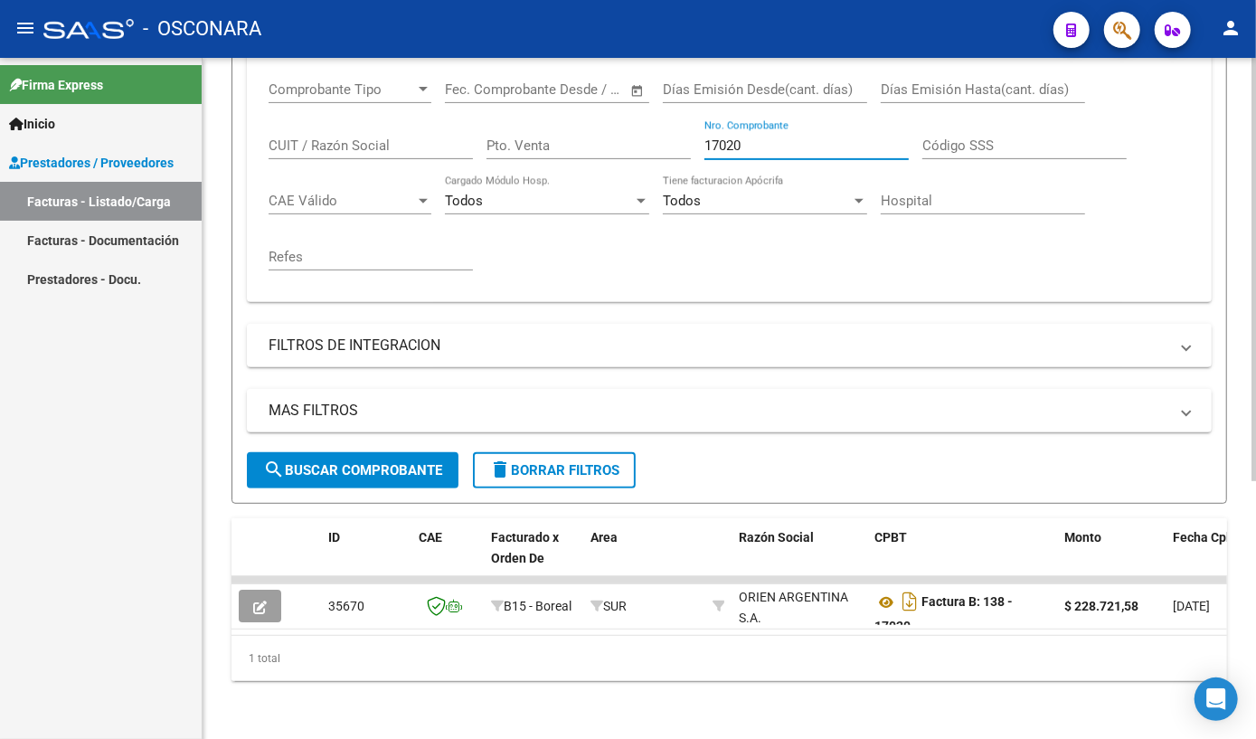
click at [747, 137] on input "17020" at bounding box center [806, 145] width 204 height 16
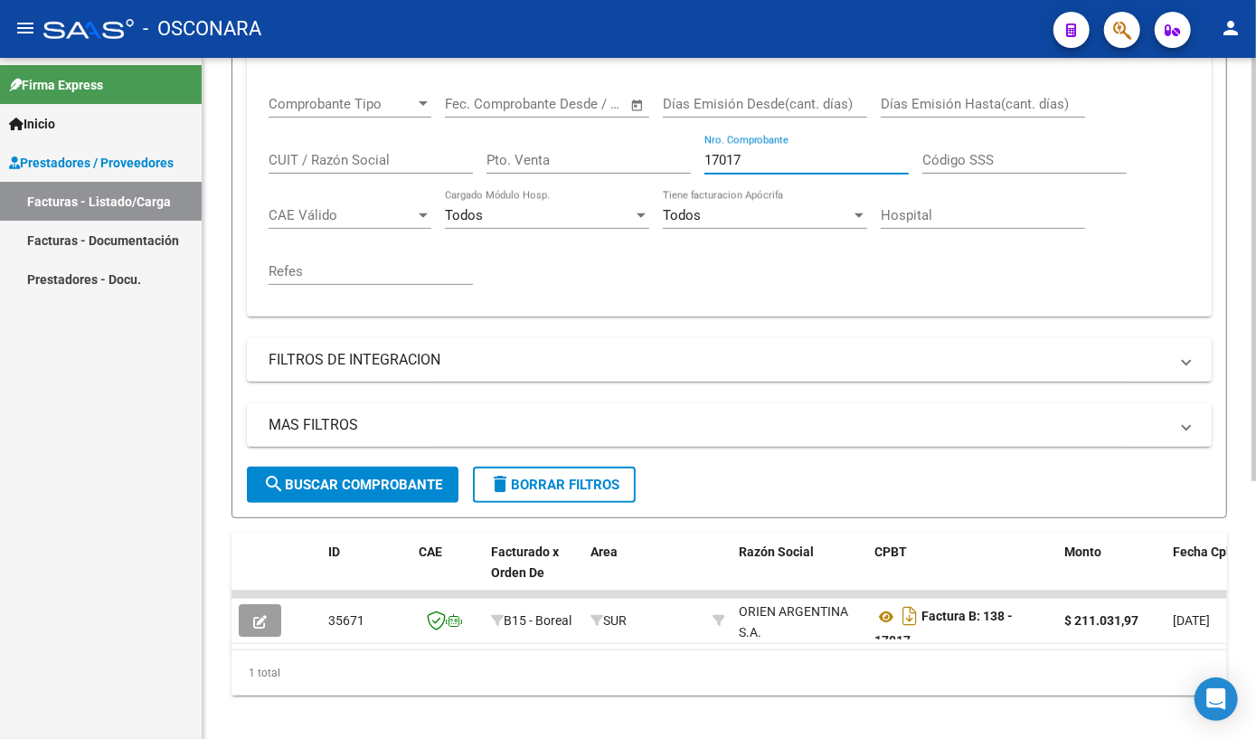
scroll to position [294, 0]
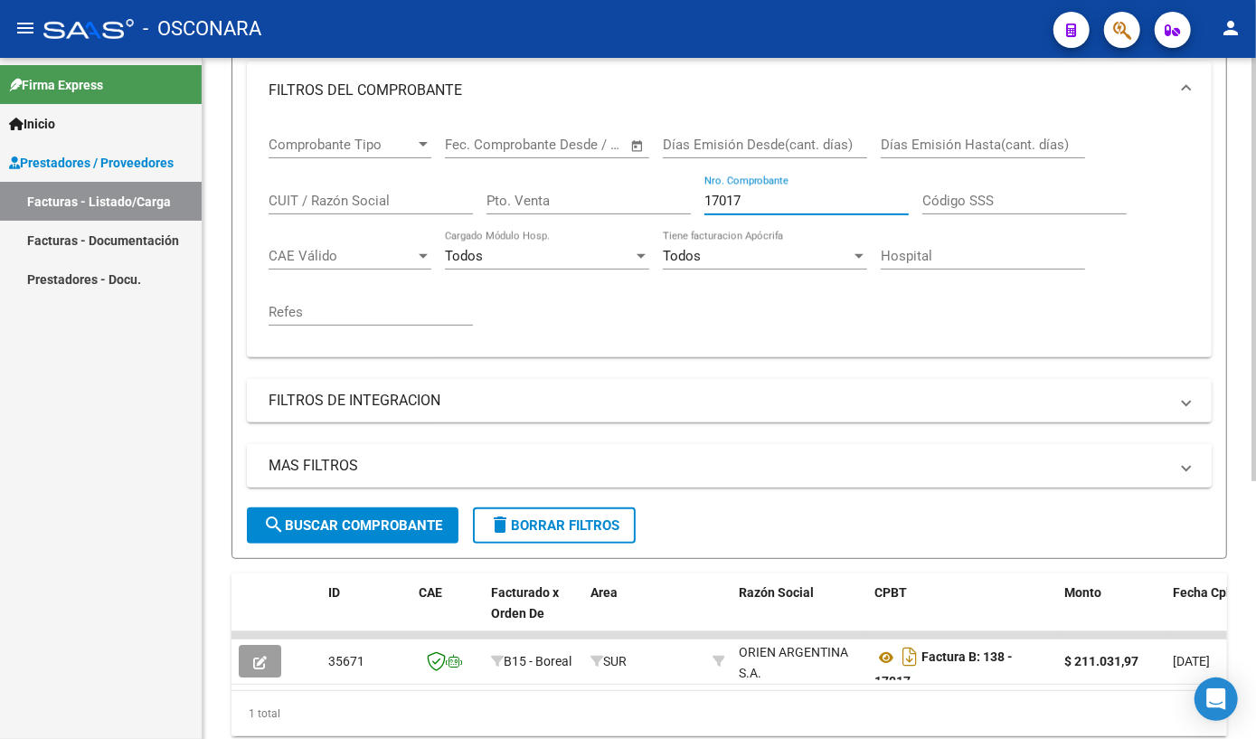
type input "17017"
drag, startPoint x: 741, startPoint y: 254, endPoint x: 634, endPoint y: 259, distance: 107.7
click at [634, 259] on div "Comprobante Tipo Comprobante Tipo Fecha inicio – Fecha fin Fec. Comprobante Des…" at bounding box center [729, 230] width 921 height 223
